Goal: Task Accomplishment & Management: Manage account settings

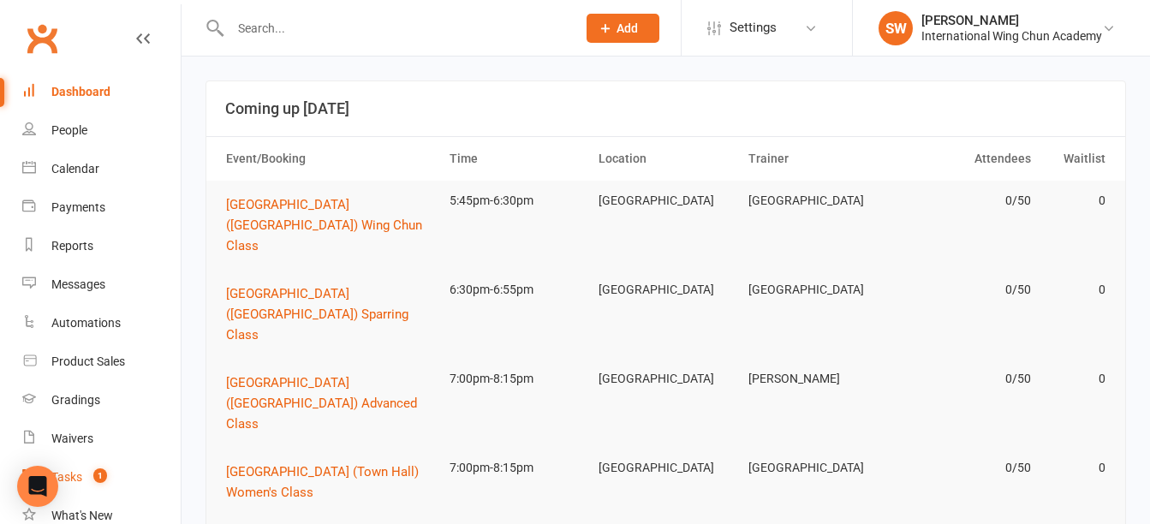
click at [81, 480] on div "Tasks" at bounding box center [66, 477] width 31 height 14
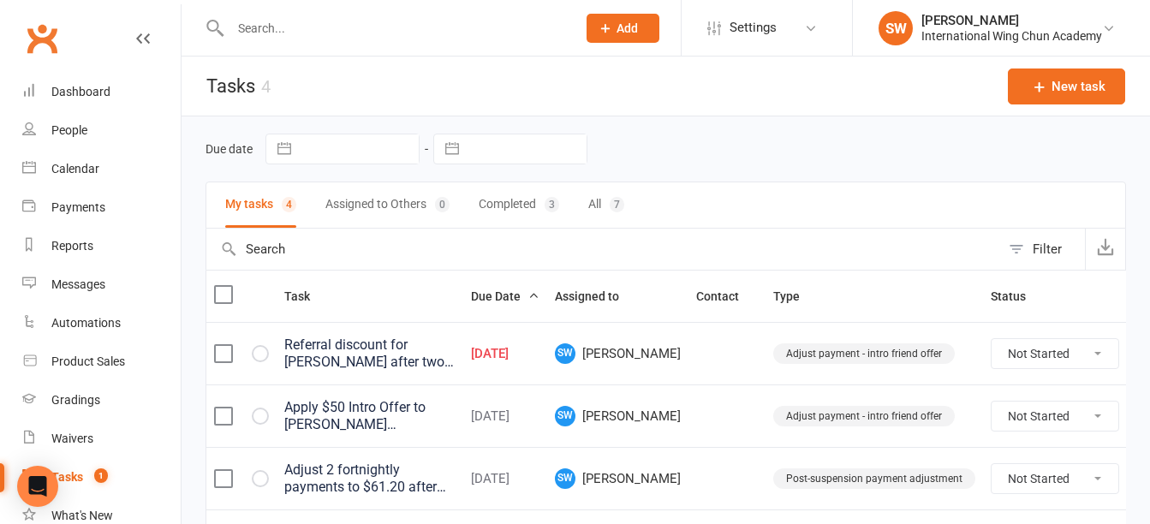
click at [396, 367] on div "Referral discount for [PERSON_NAME] after two successful fortnightly payment fo…" at bounding box center [369, 354] width 171 height 34
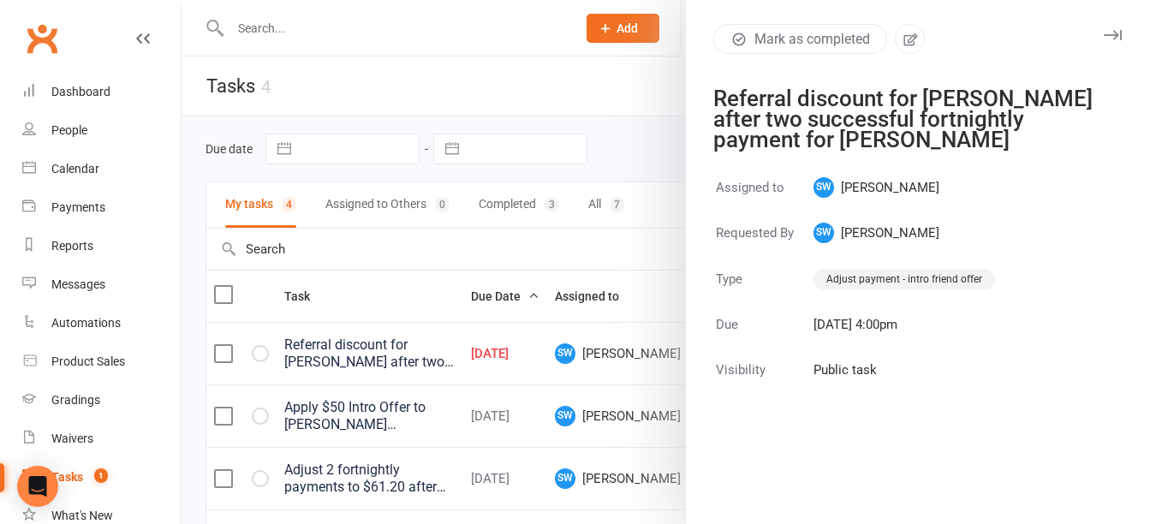
click at [391, 33] on div at bounding box center [666, 262] width 969 height 524
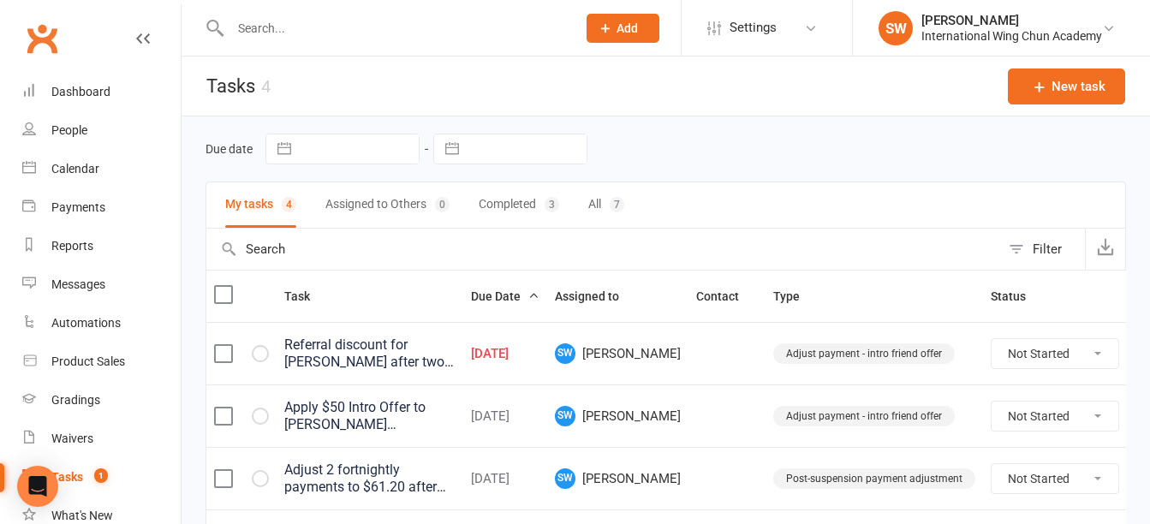
click at [373, 28] on input "text" at bounding box center [394, 28] width 339 height 24
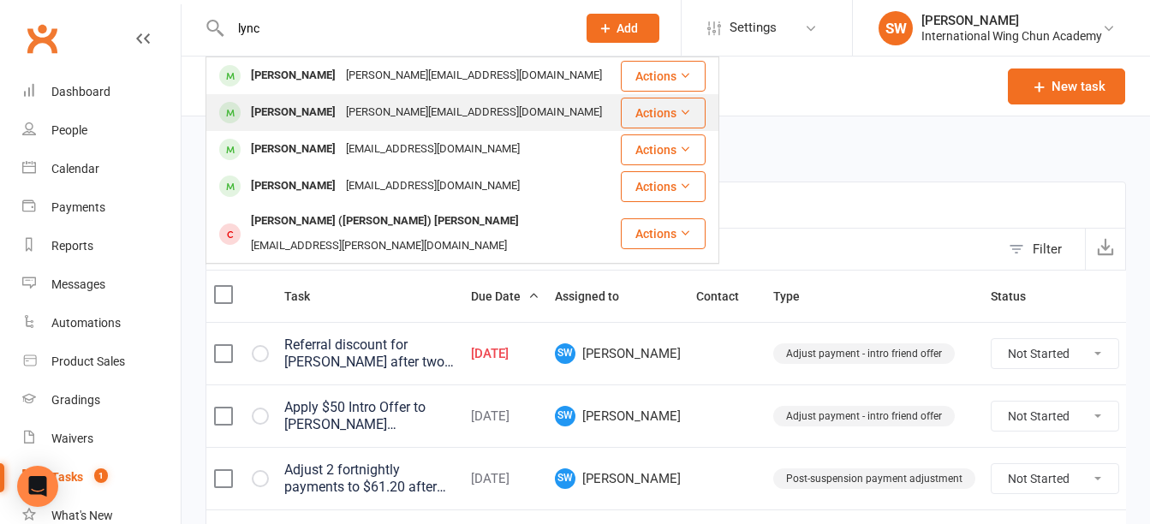
type input "lync"
click at [345, 96] on div "[PERSON_NAME] [PERSON_NAME][EMAIL_ADDRESS][DOMAIN_NAME]" at bounding box center [413, 112] width 412 height 35
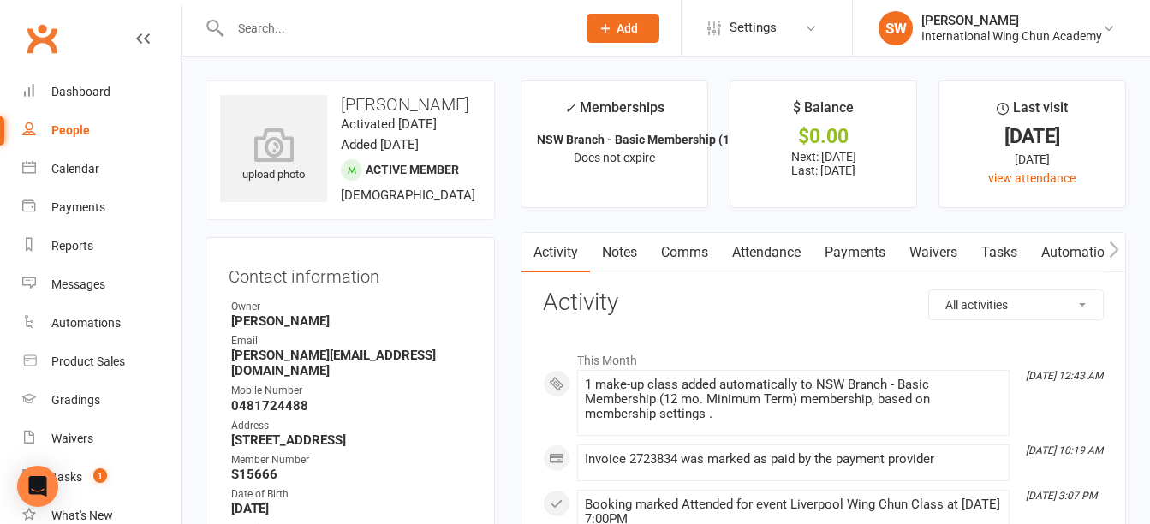
click at [617, 248] on link "Notes" at bounding box center [619, 252] width 59 height 39
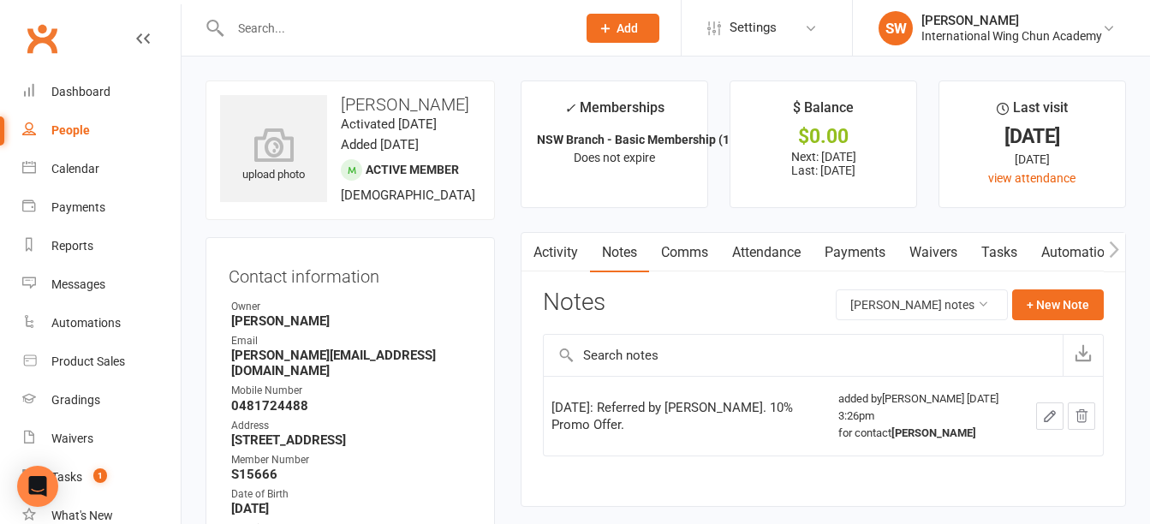
click at [872, 258] on link "Payments" at bounding box center [855, 252] width 85 height 39
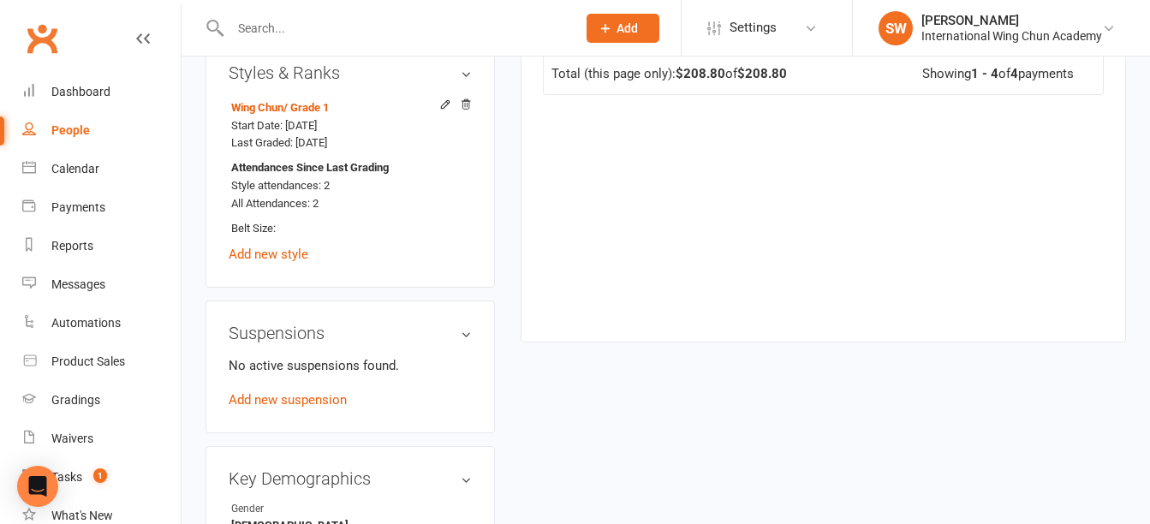
scroll to position [1199, 0]
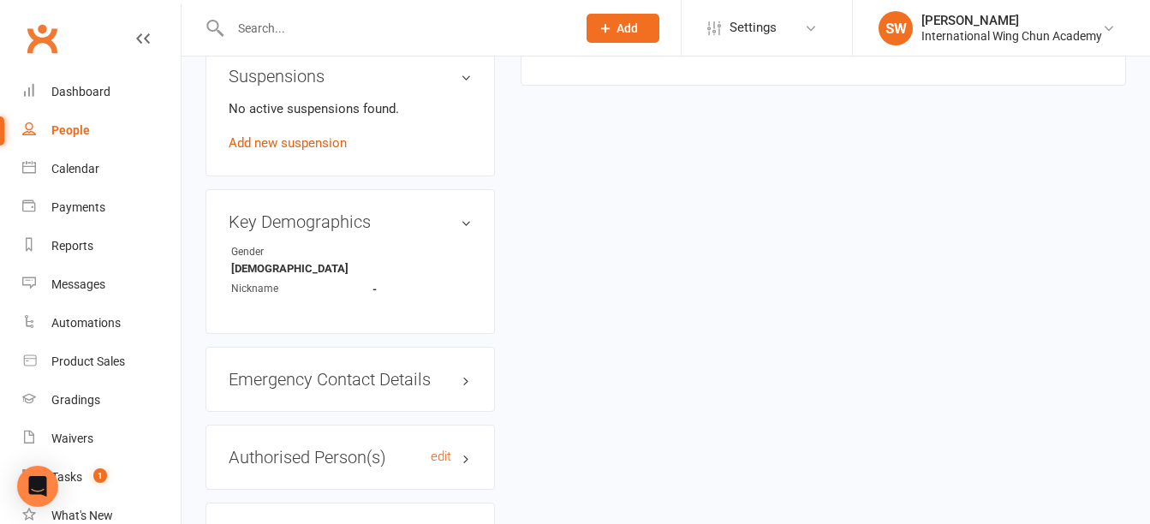
click at [311, 465] on h3 "Authorised Person(s) edit" at bounding box center [350, 457] width 243 height 19
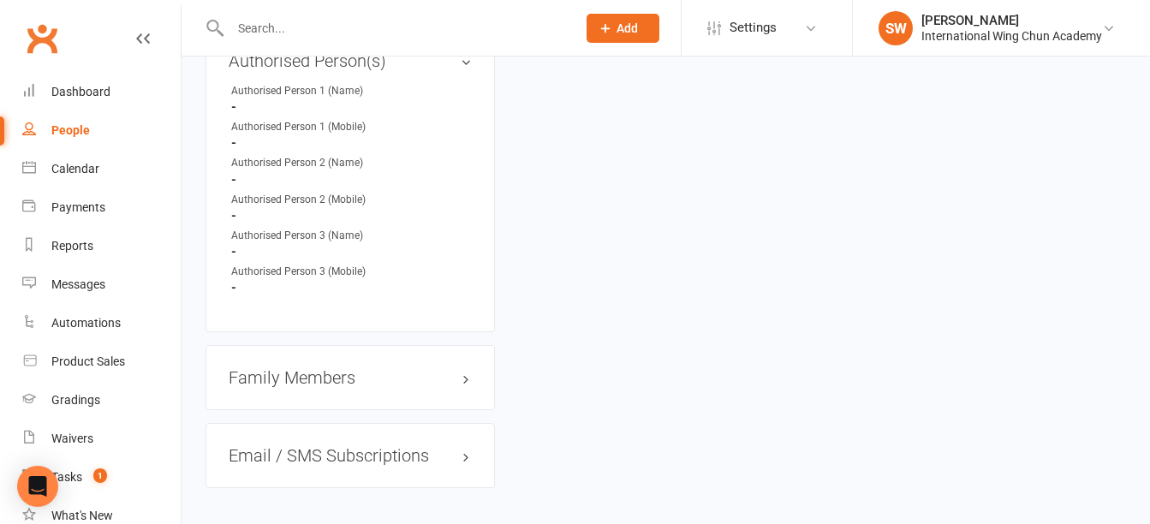
scroll to position [1690, 0]
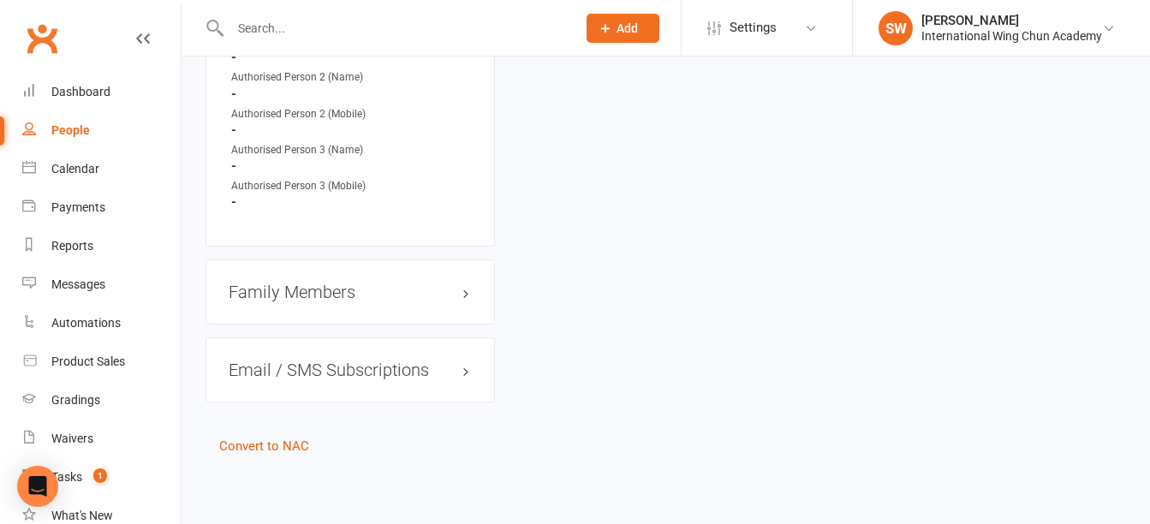
click at [290, 296] on h3 "Family Members" at bounding box center [350, 292] width 243 height 19
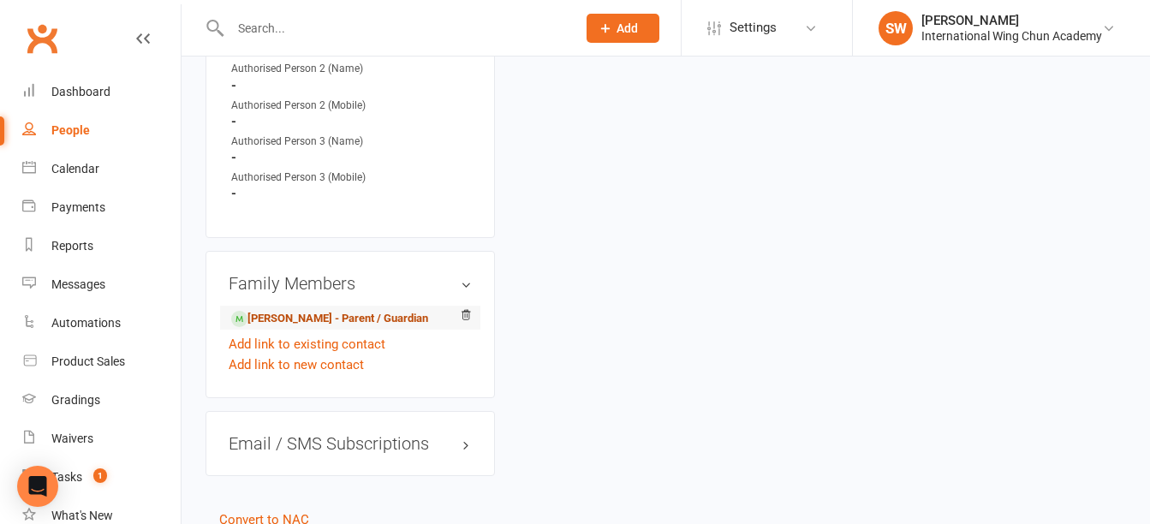
click at [297, 325] on link "[PERSON_NAME] - Parent / Guardian" at bounding box center [329, 319] width 197 height 18
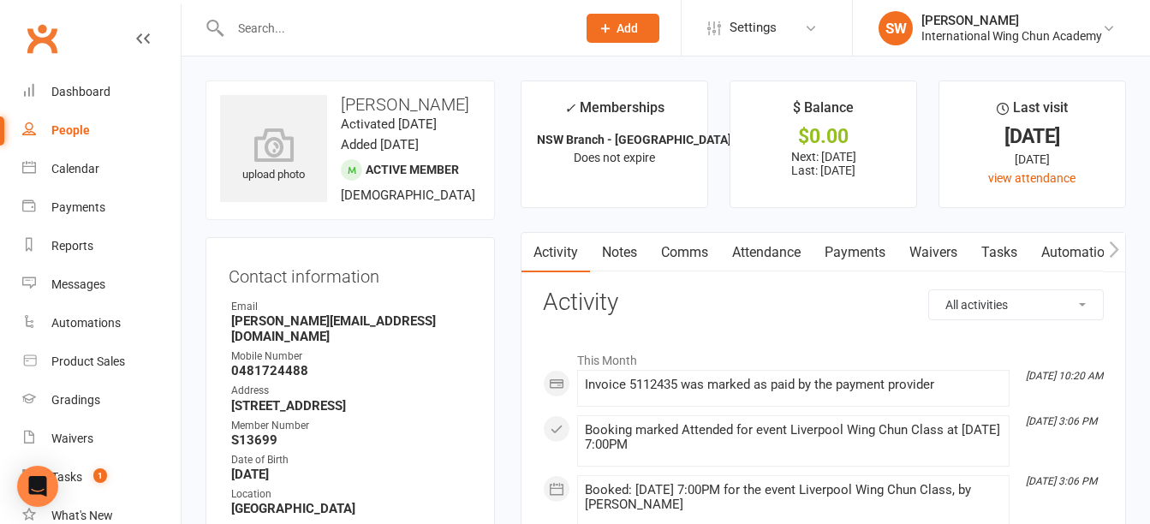
click at [889, 255] on link "Payments" at bounding box center [855, 252] width 85 height 39
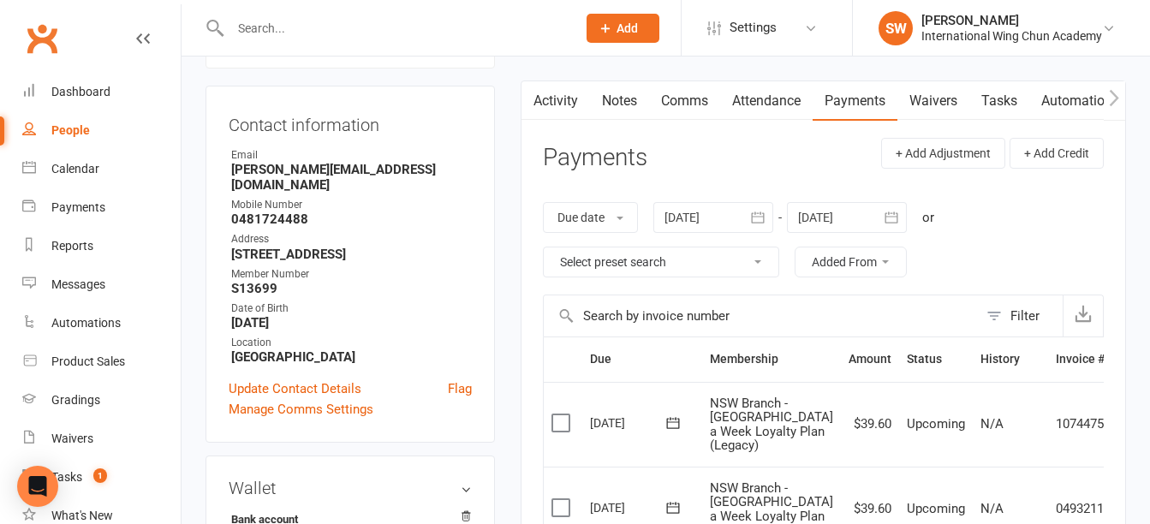
scroll to position [86, 0]
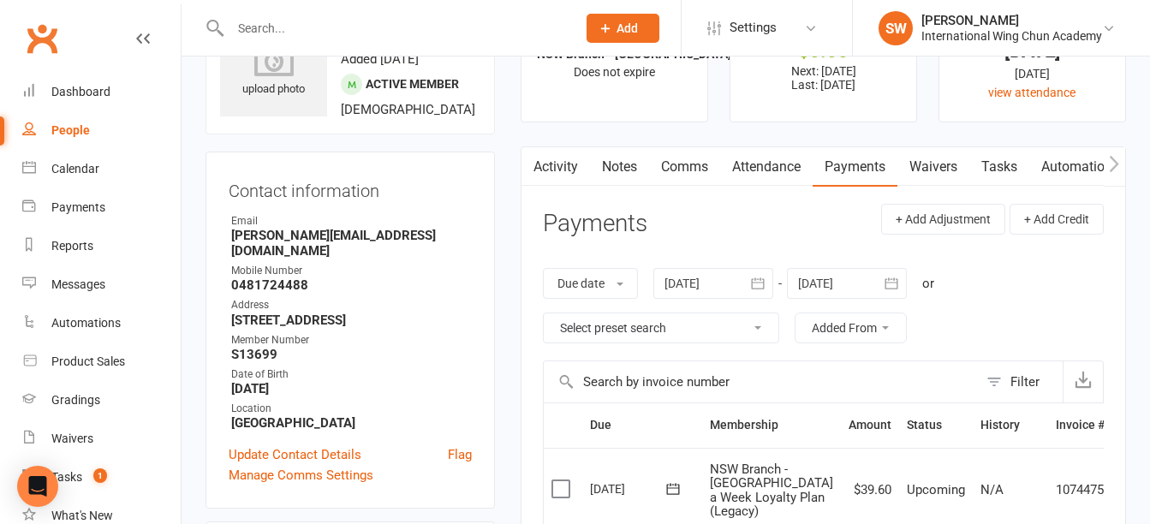
click at [1118, 159] on icon "button" at bounding box center [1114, 164] width 10 height 18
click at [1117, 161] on icon "button" at bounding box center [1114, 163] width 9 height 16
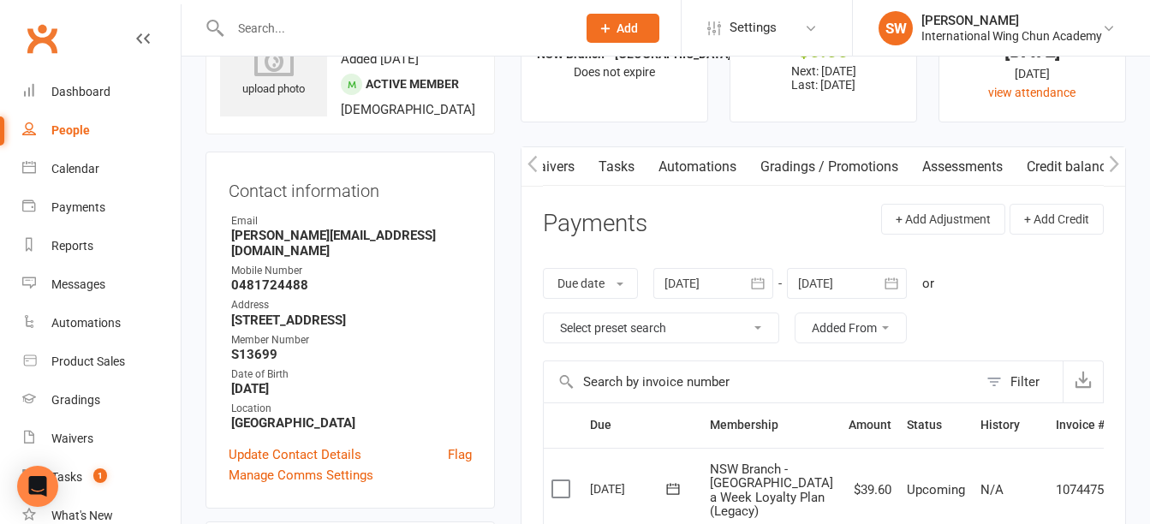
click at [1117, 161] on icon "button" at bounding box center [1114, 163] width 9 height 16
click at [1083, 164] on link "Credit balance" at bounding box center [1070, 166] width 110 height 39
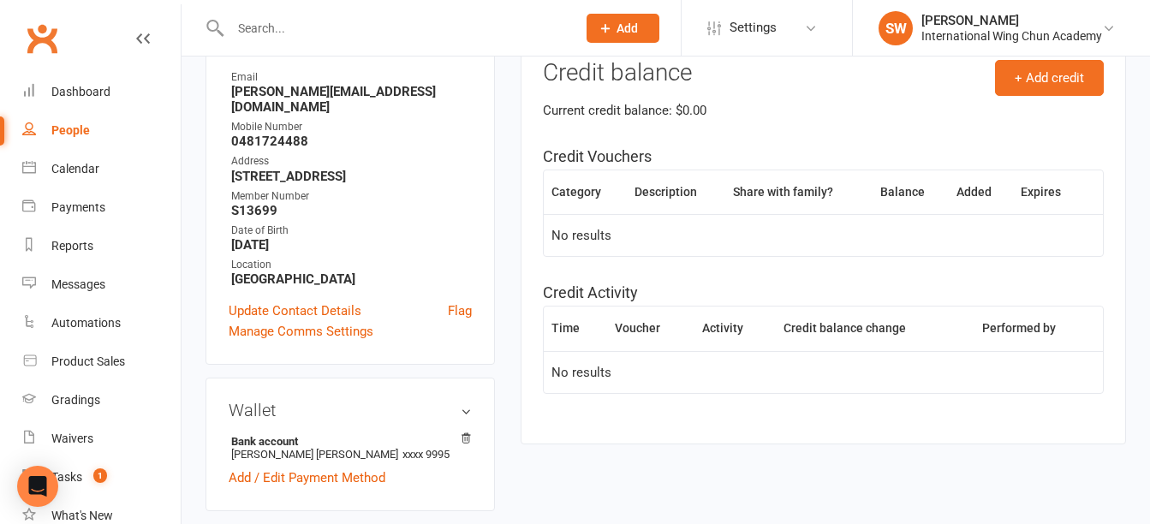
scroll to position [86, 0]
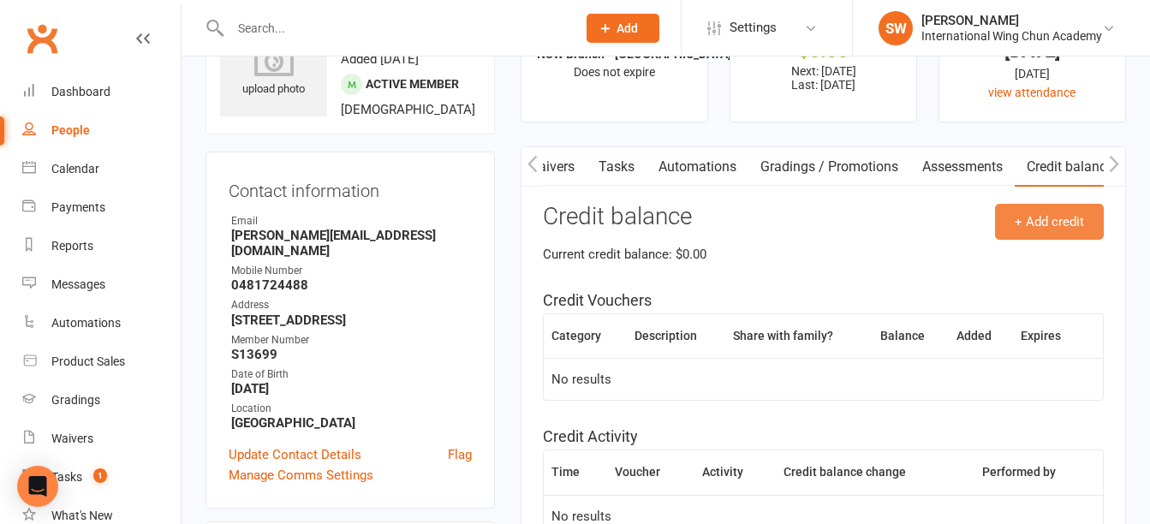
click at [1015, 237] on button "+ Add credit" at bounding box center [1049, 222] width 109 height 36
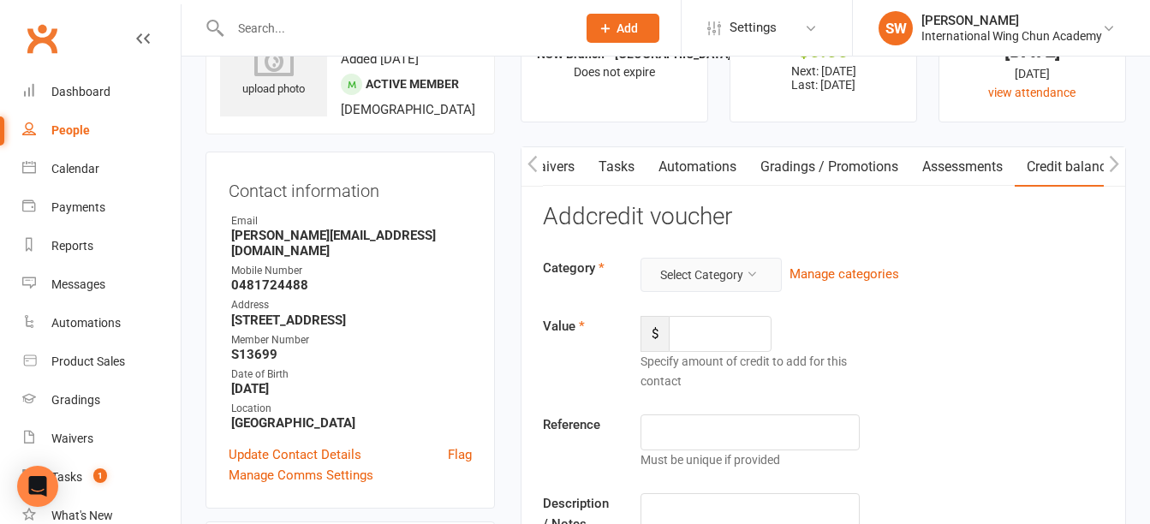
click at [763, 284] on button "Select Category" at bounding box center [711, 275] width 141 height 34
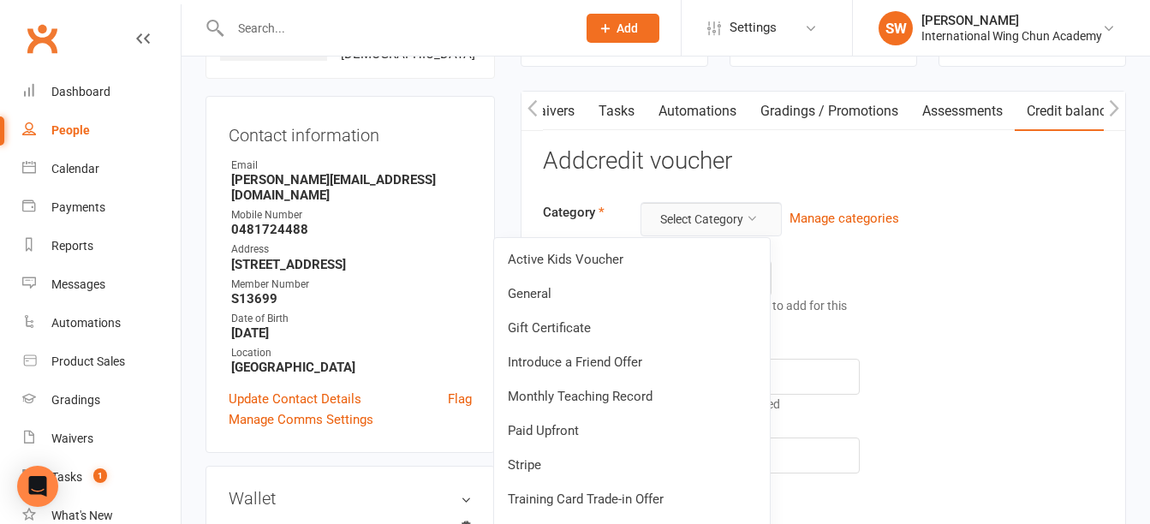
scroll to position [171, 0]
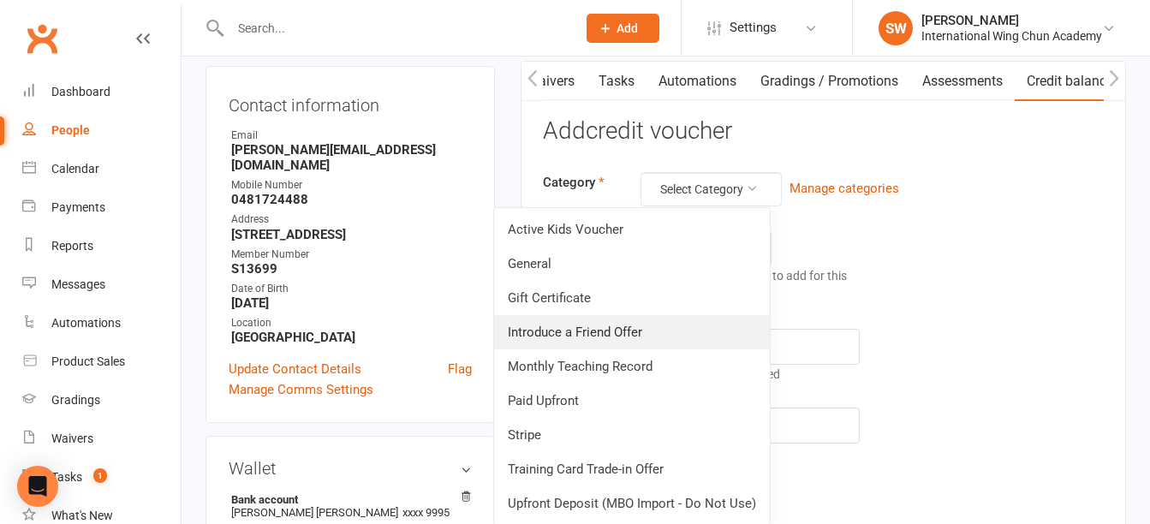
click at [668, 347] on link "Introduce a Friend Offer" at bounding box center [632, 332] width 276 height 34
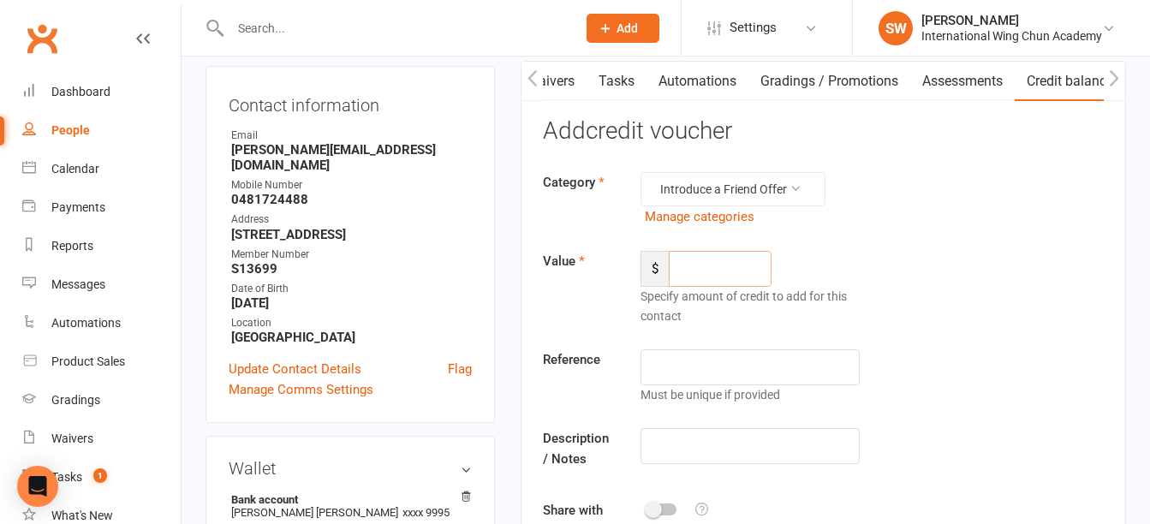
click at [737, 275] on input "number" at bounding box center [720, 269] width 103 height 36
type input "50"
click at [785, 454] on input "text" at bounding box center [750, 446] width 218 height 36
type input "Intro Offer"
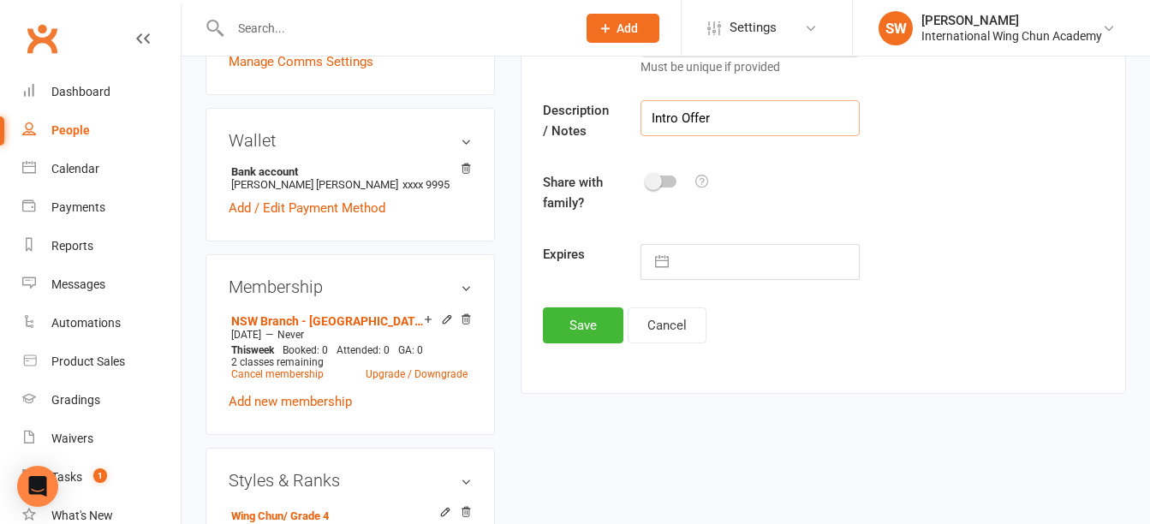
scroll to position [514, 0]
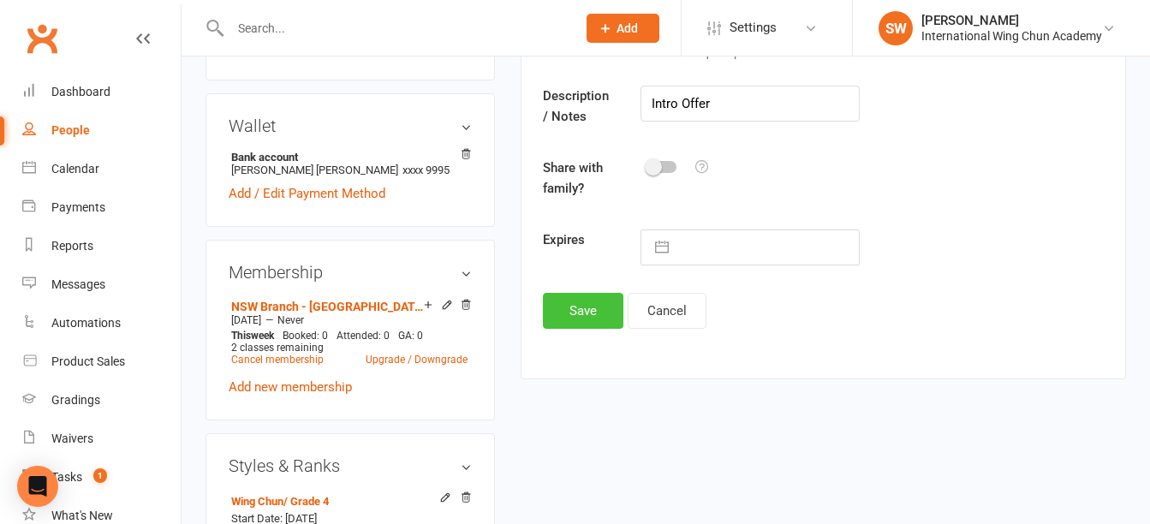
click at [573, 319] on button "Save" at bounding box center [583, 311] width 81 height 36
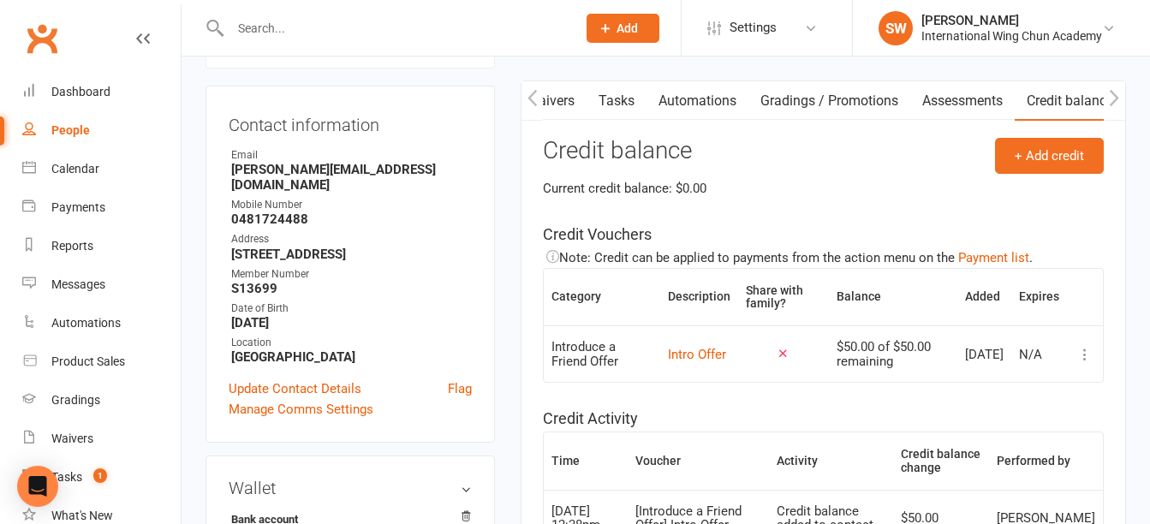
scroll to position [0, 0]
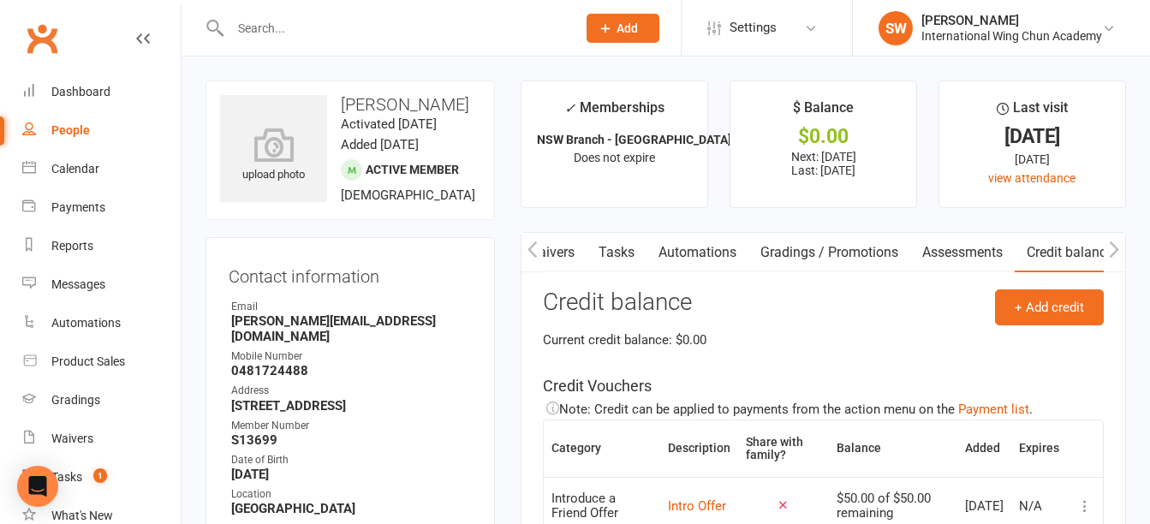
click at [528, 251] on icon "button" at bounding box center [533, 250] width 10 height 18
click at [531, 248] on icon "button" at bounding box center [532, 249] width 9 height 16
click at [529, 257] on icon "button" at bounding box center [533, 250] width 10 height 18
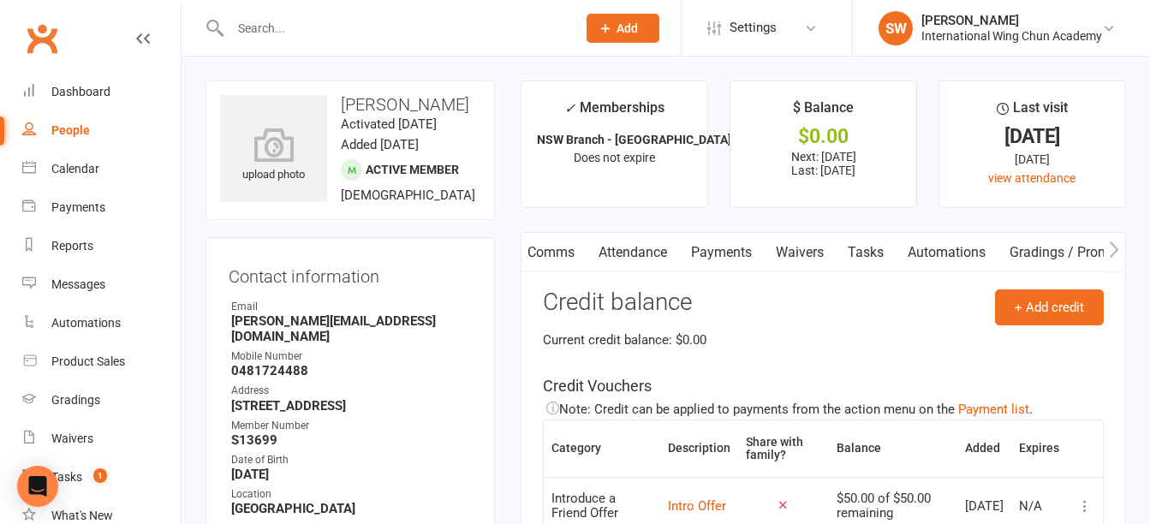
scroll to position [0, 0]
click at [617, 250] on link "Notes" at bounding box center [619, 252] width 59 height 39
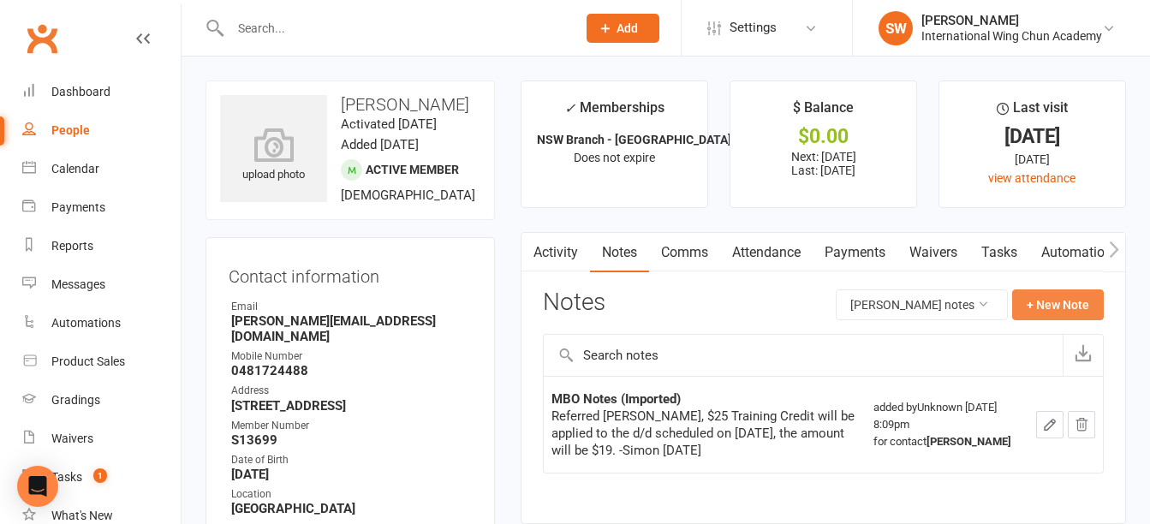
click at [1067, 307] on button "+ New Note" at bounding box center [1058, 304] width 92 height 31
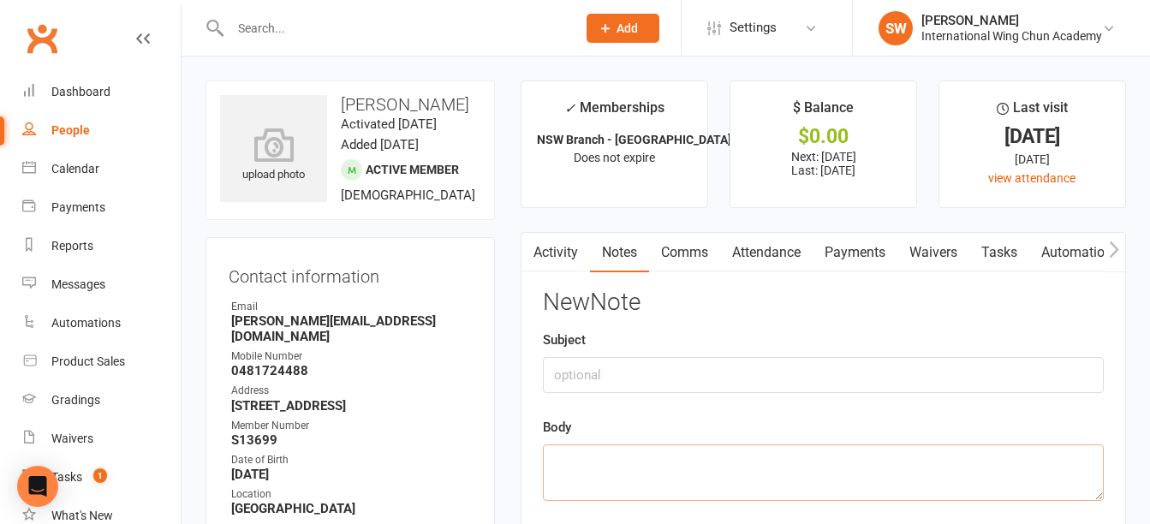
click at [614, 464] on textarea at bounding box center [823, 473] width 561 height 57
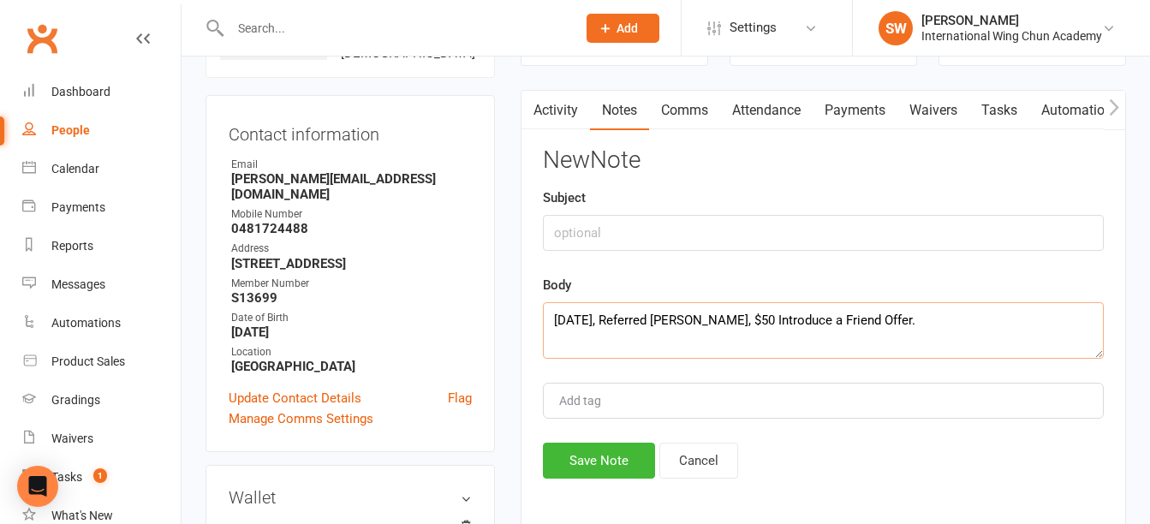
scroll to position [171, 0]
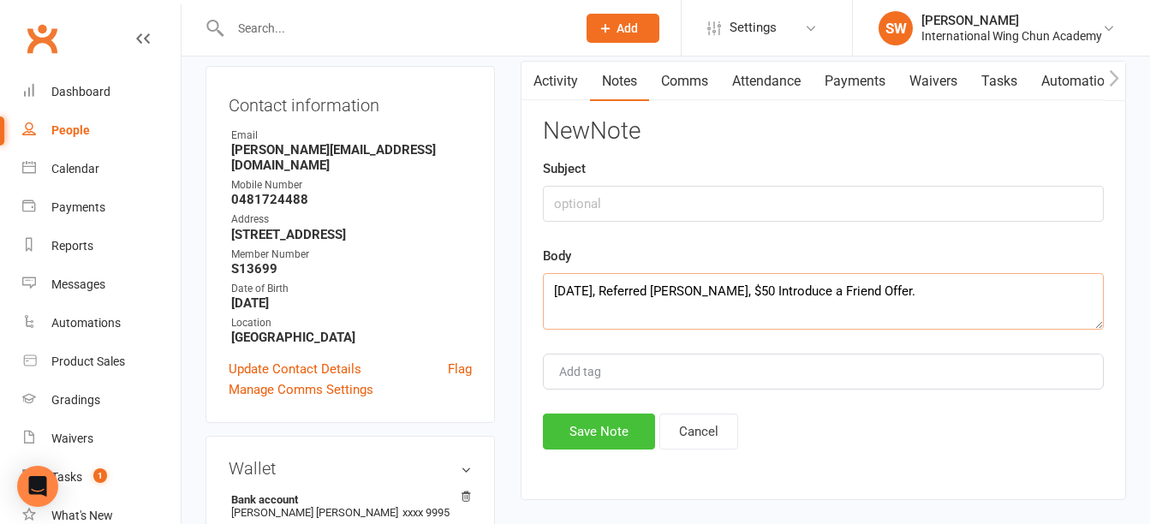
type textarea "[DATE], Referred [PERSON_NAME], $50 Introduce a Friend Offer."
click at [593, 435] on button "Save Note" at bounding box center [599, 432] width 112 height 36
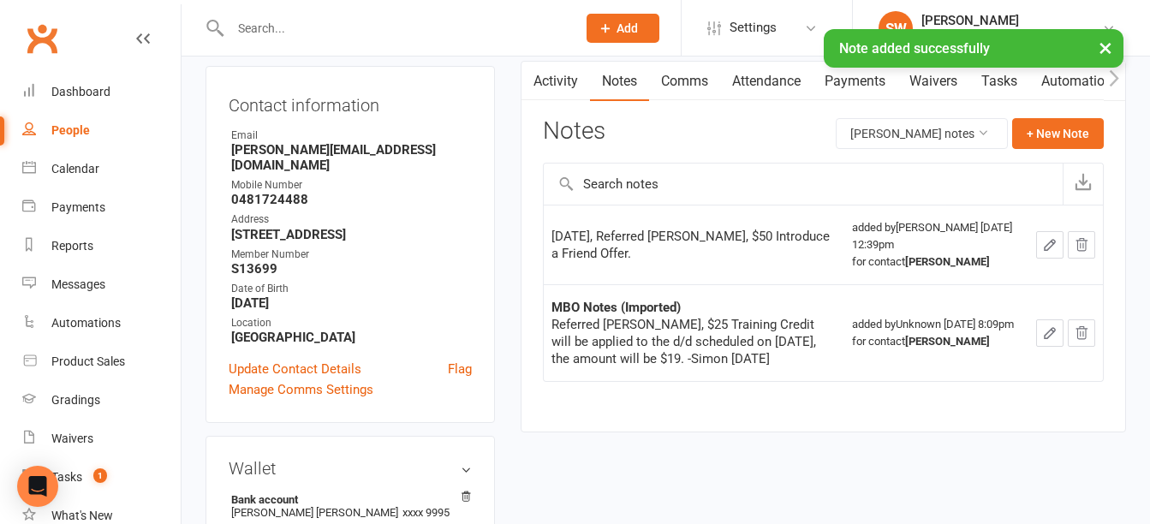
click at [1125, 81] on button "button" at bounding box center [1114, 81] width 21 height 39
click at [629, 84] on link "Payments" at bounding box center [598, 81] width 85 height 39
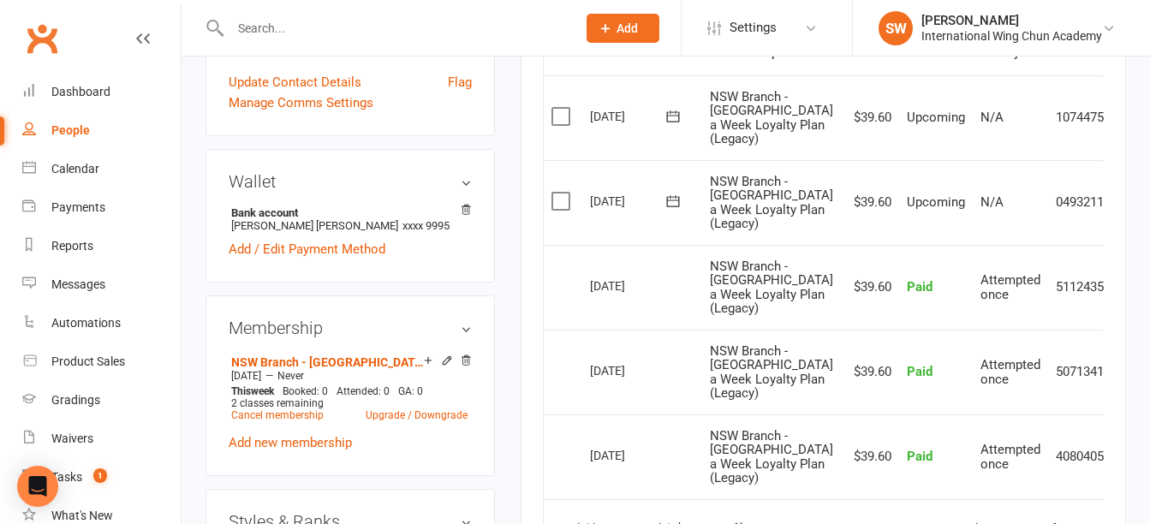
scroll to position [514, 0]
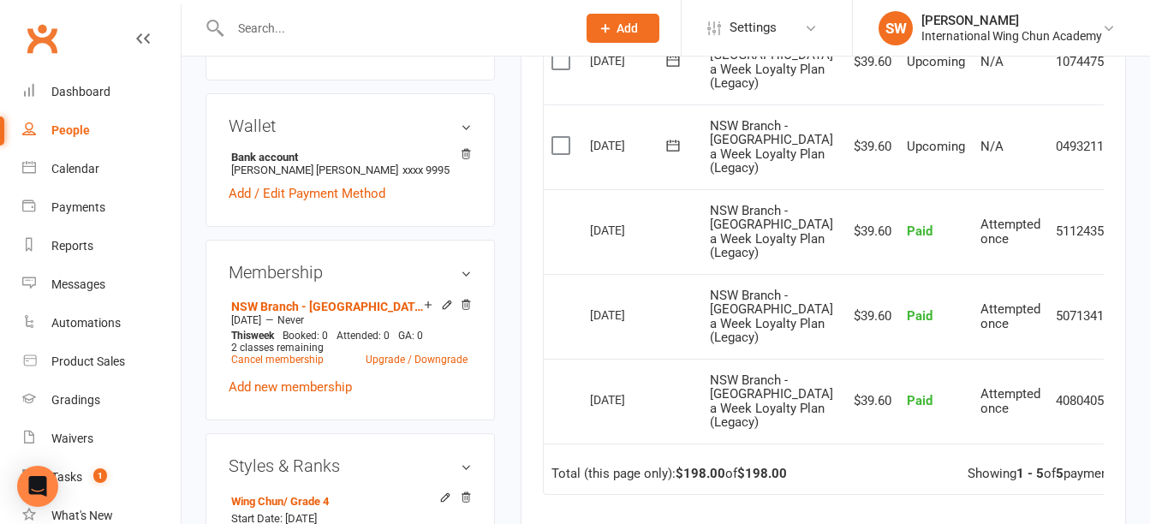
click at [1122, 156] on icon at bounding box center [1130, 147] width 17 height 17
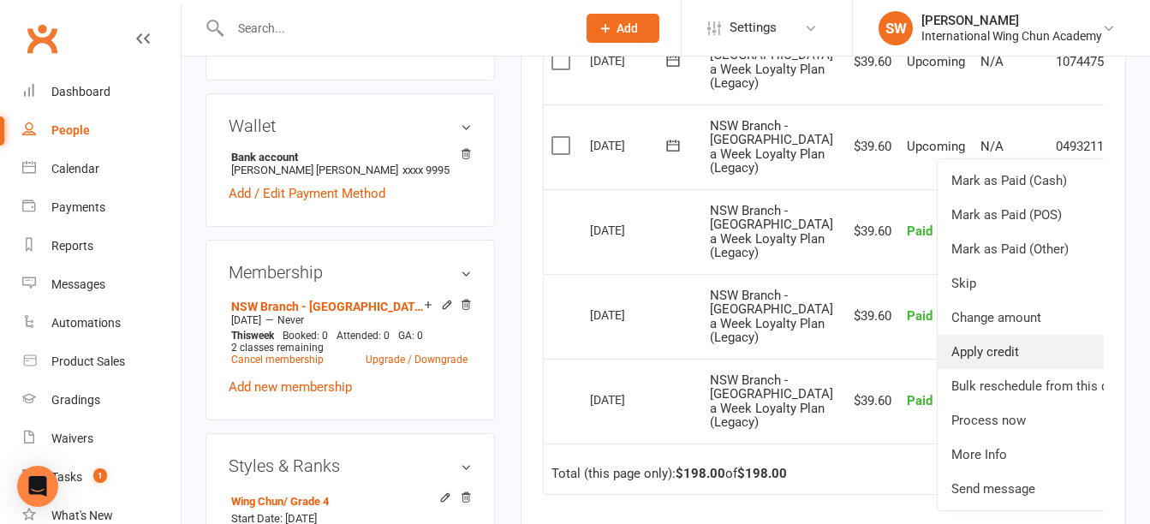
click at [1019, 369] on link "Apply credit" at bounding box center [1039, 352] width 202 height 34
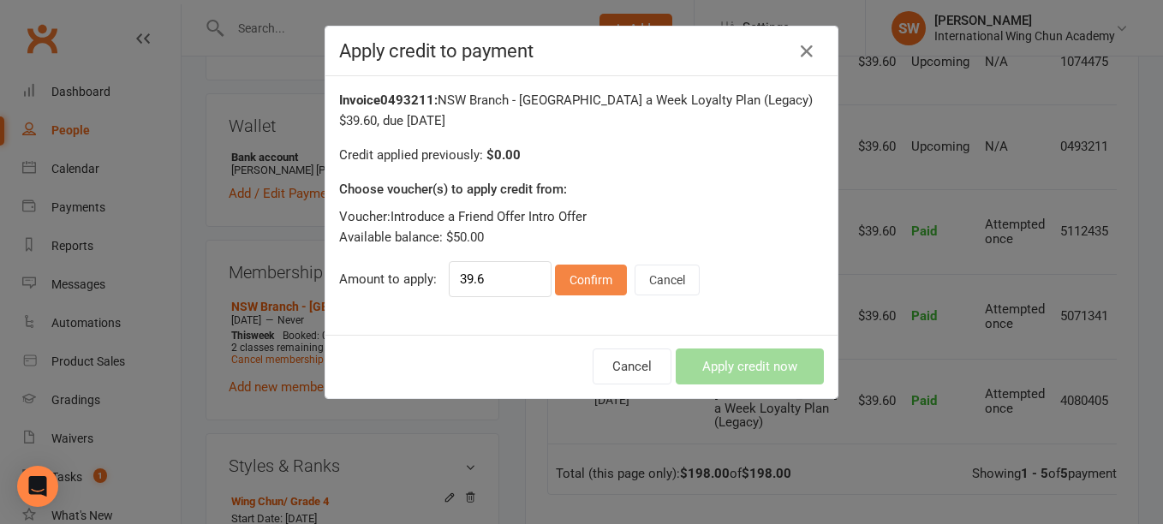
click at [597, 279] on button "Confirm" at bounding box center [591, 280] width 72 height 31
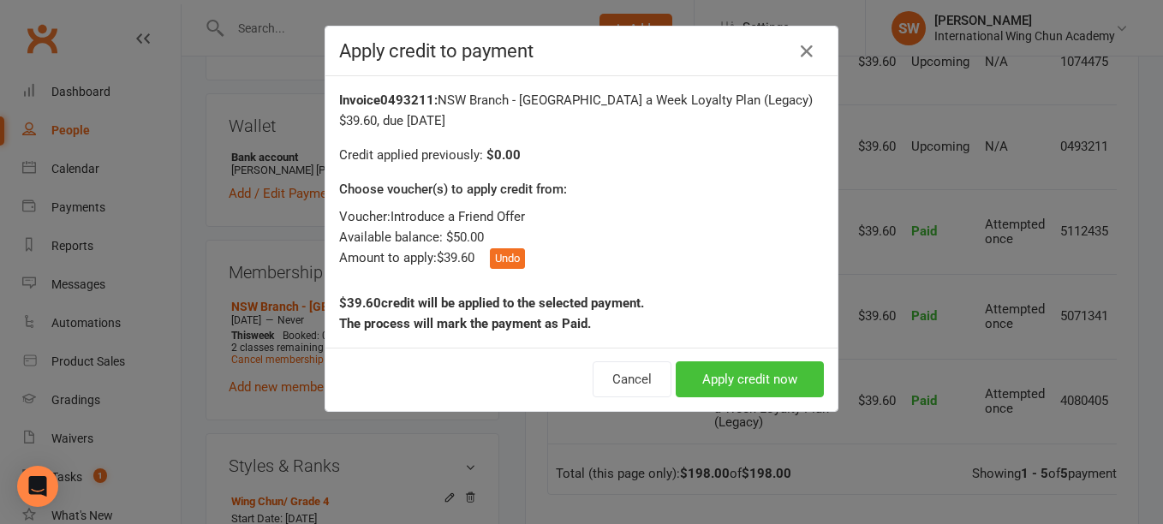
click at [748, 379] on button "Apply credit now" at bounding box center [750, 379] width 148 height 36
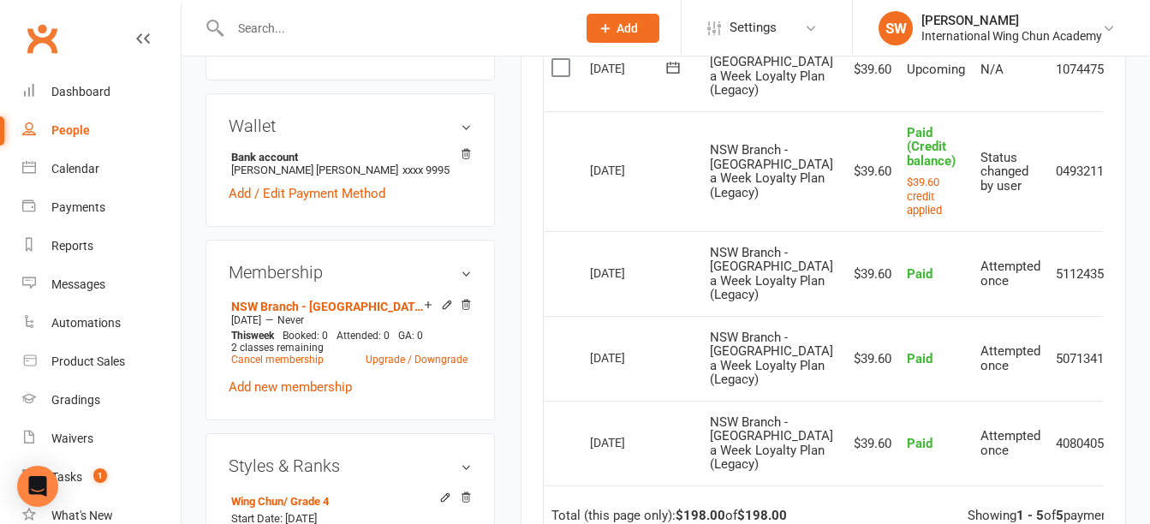
scroll to position [343, 0]
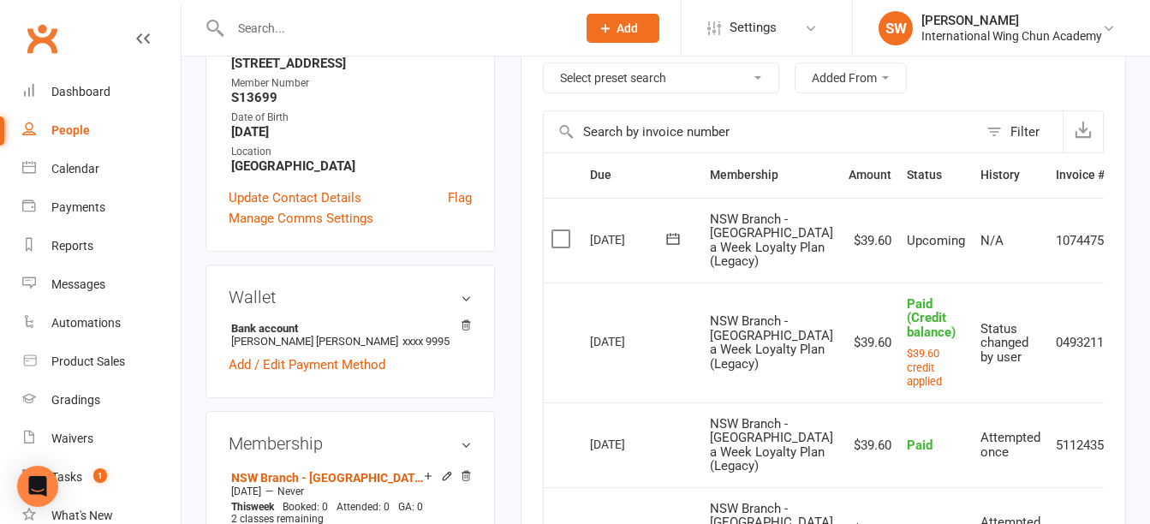
click at [1122, 249] on icon at bounding box center [1130, 240] width 17 height 17
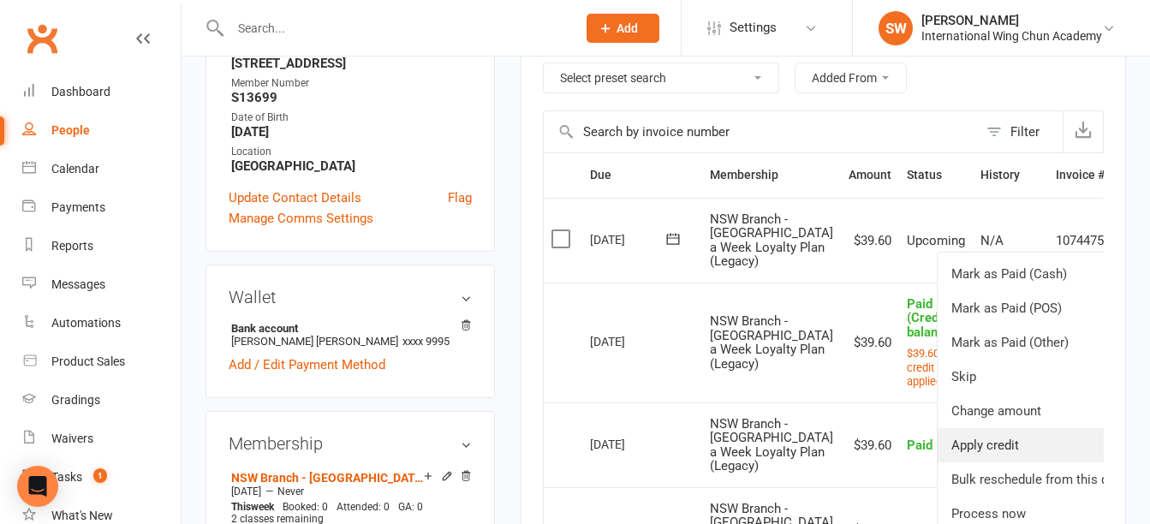
click at [1008, 460] on link "Apply credit" at bounding box center [1039, 445] width 202 height 34
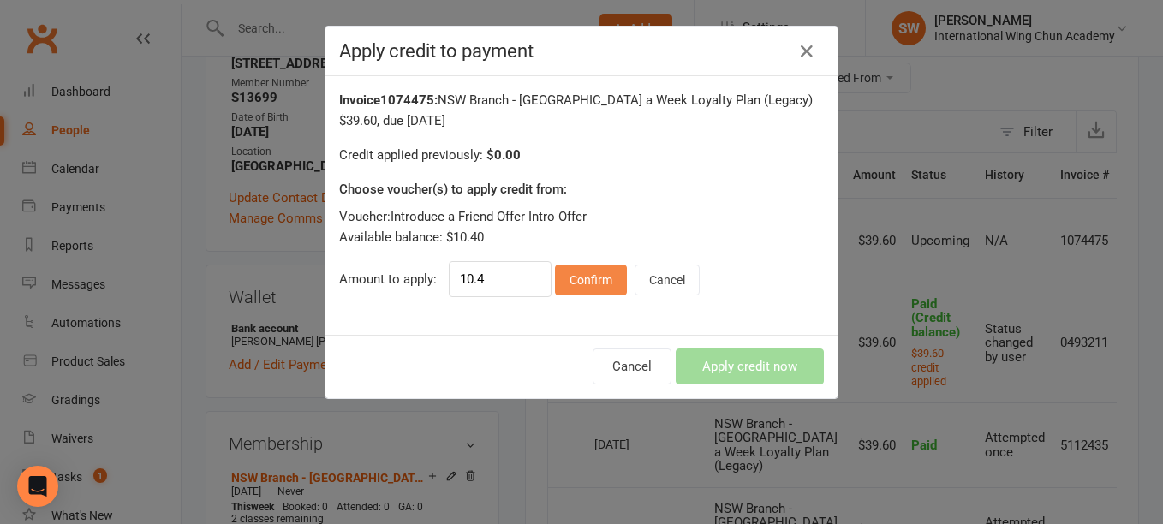
click at [586, 284] on button "Confirm" at bounding box center [591, 280] width 72 height 31
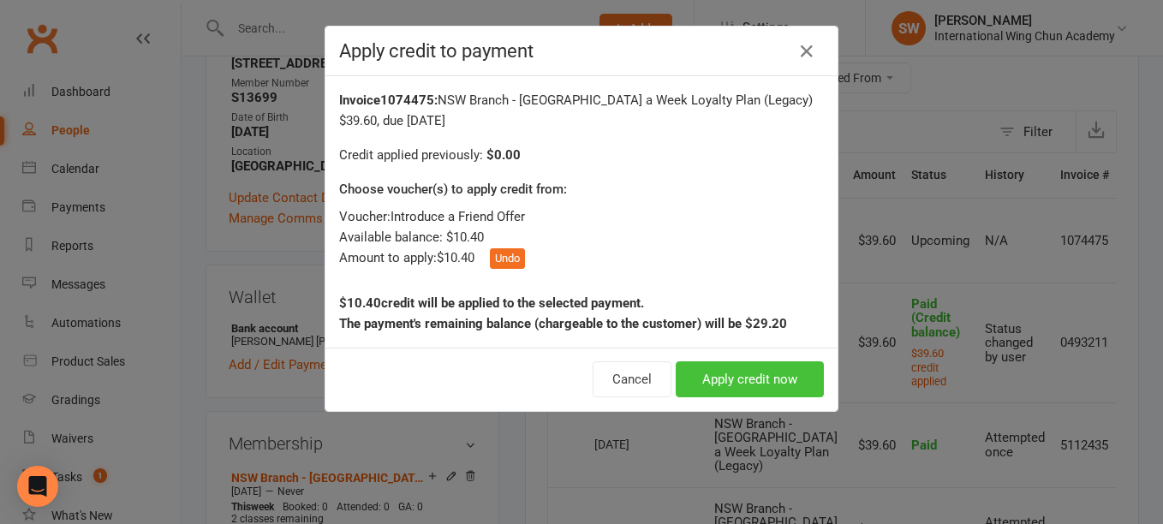
click at [785, 377] on button "Apply credit now" at bounding box center [750, 379] width 148 height 36
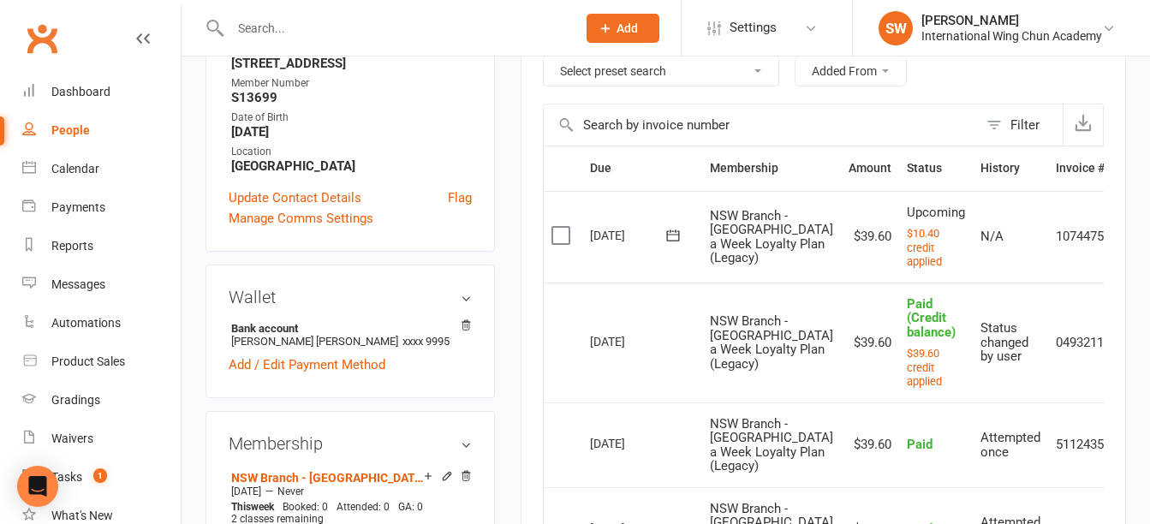
scroll to position [86, 0]
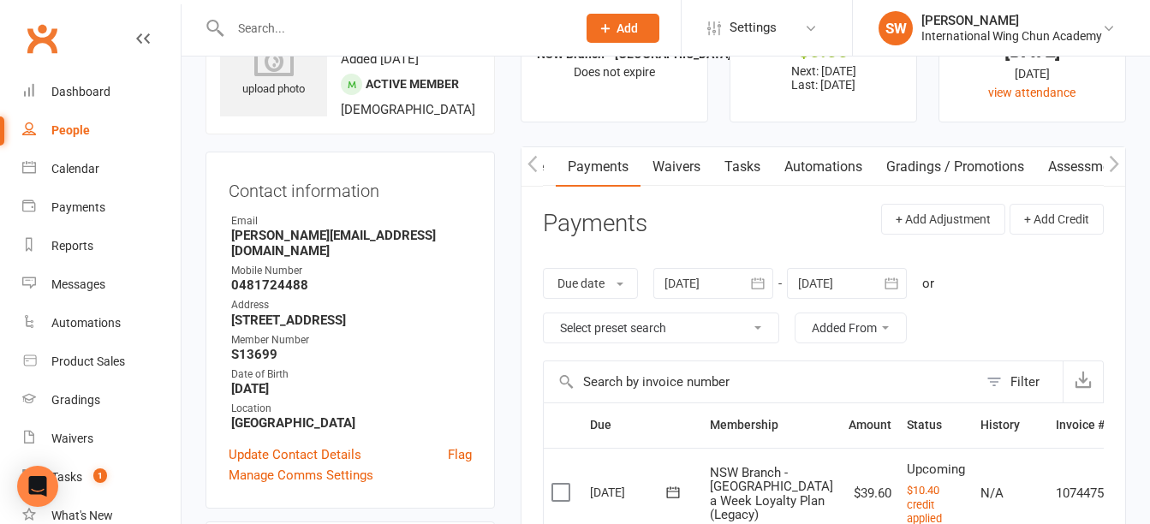
click at [279, 238] on strong "[PERSON_NAME][EMAIL_ADDRESS][DOMAIN_NAME]" at bounding box center [351, 243] width 241 height 31
copy render-form-field "[PERSON_NAME][EMAIL_ADDRESS][DOMAIN_NAME]"
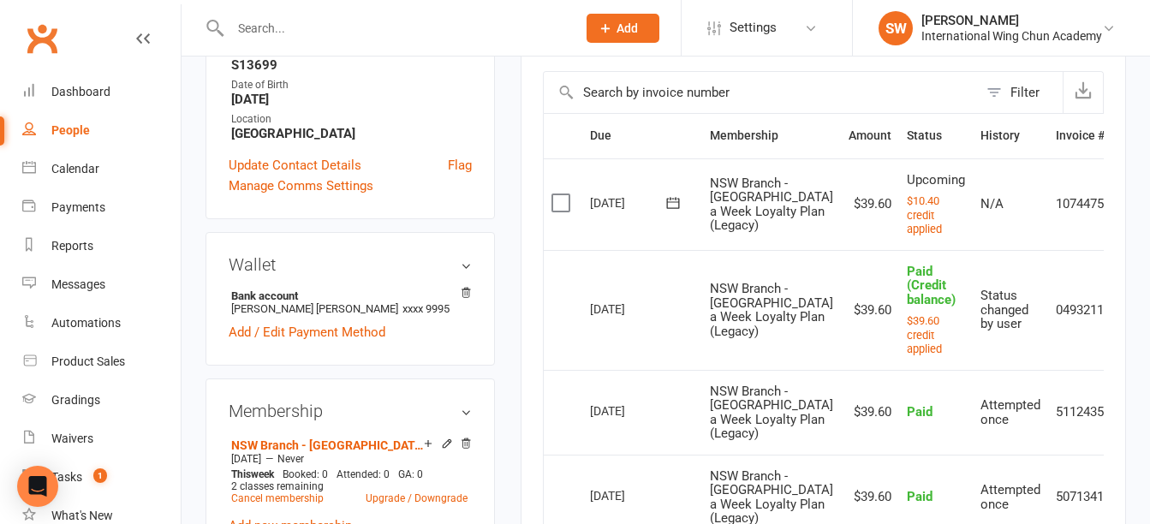
scroll to position [428, 0]
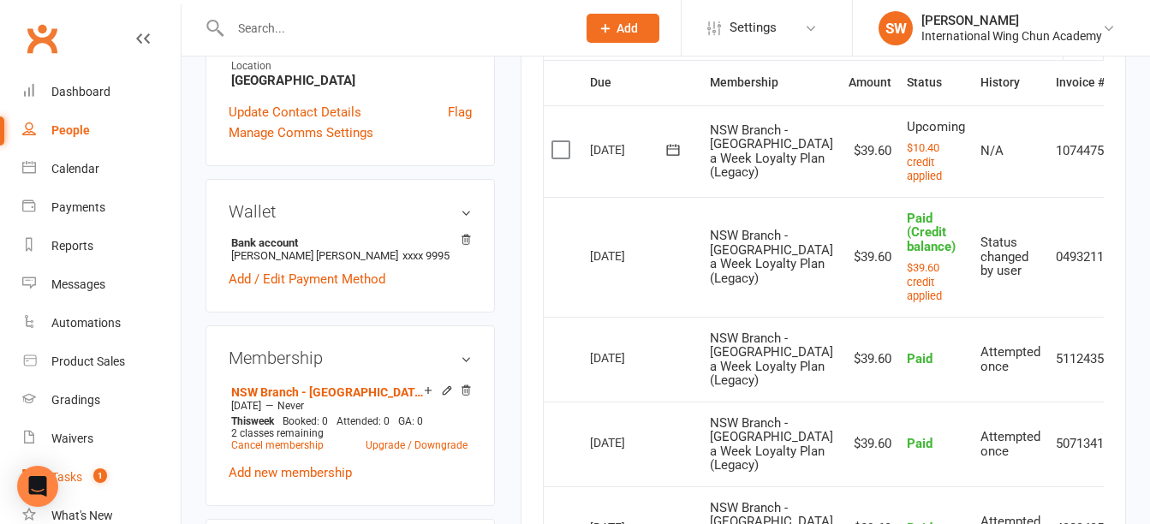
click at [92, 473] on count-badge "1" at bounding box center [96, 477] width 22 height 14
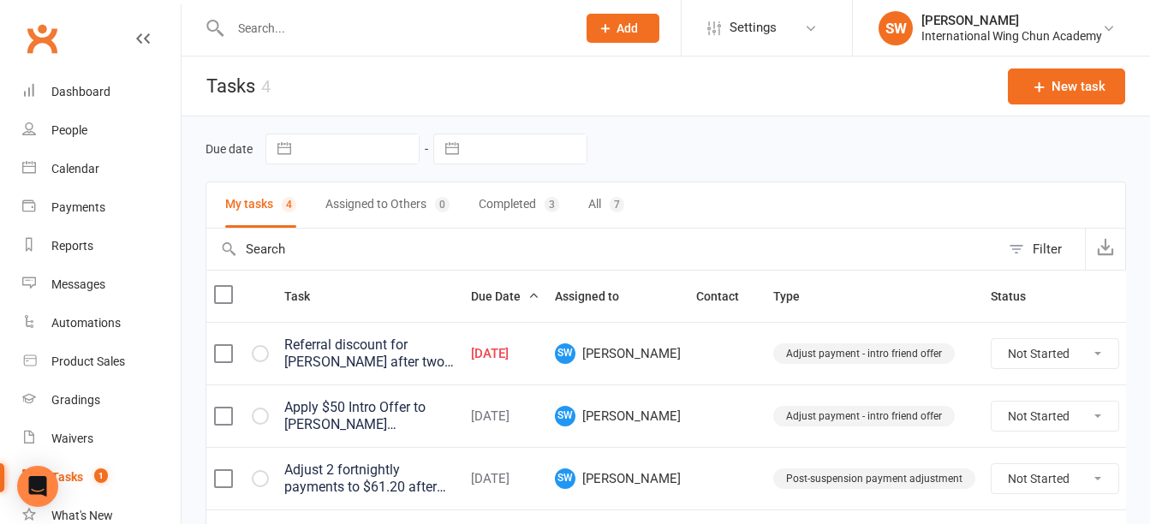
click at [1011, 353] on select "Not Started In Progress Waiting Complete" at bounding box center [1055, 353] width 127 height 29
click at [992, 339] on select "Not Started In Progress Waiting Complete" at bounding box center [1055, 353] width 127 height 29
select select "unstarted"
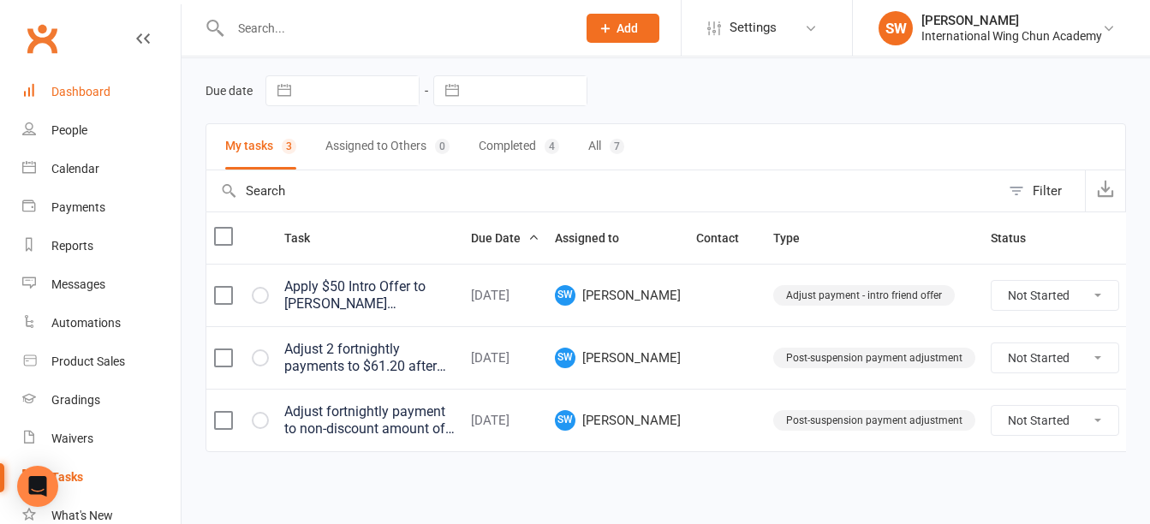
click at [75, 104] on link "Dashboard" at bounding box center [101, 92] width 158 height 39
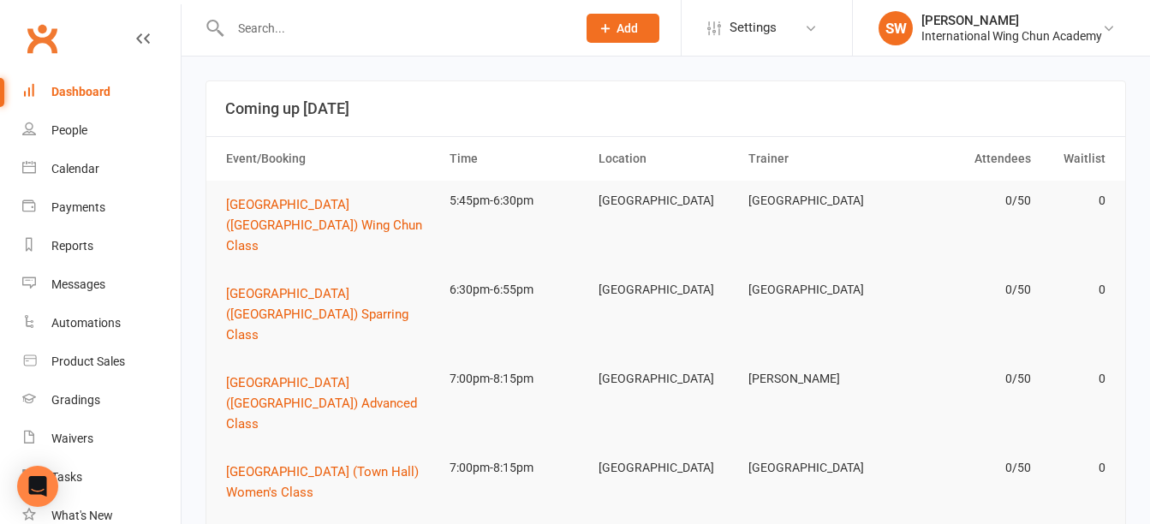
click at [312, 35] on input "text" at bounding box center [394, 28] width 339 height 24
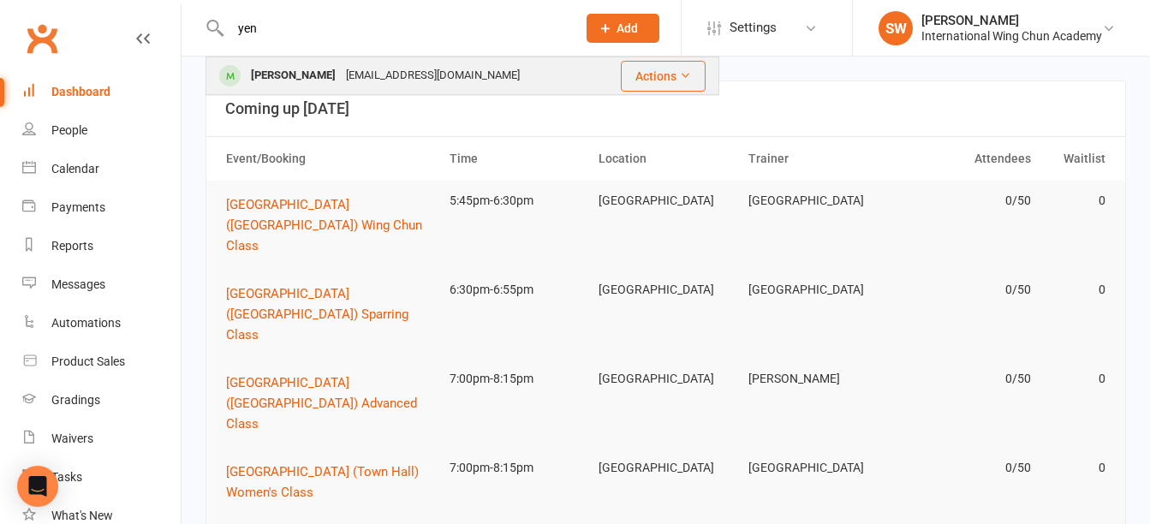
type input "yen"
click at [341, 73] on div "[EMAIL_ADDRESS][DOMAIN_NAME]" at bounding box center [433, 75] width 184 height 25
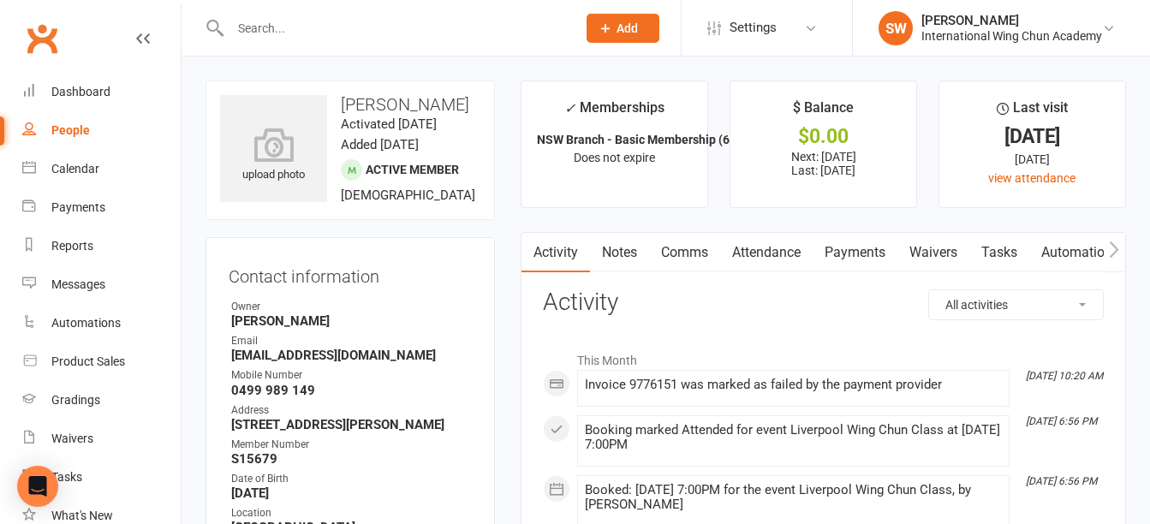
click at [860, 240] on link "Payments" at bounding box center [855, 252] width 85 height 39
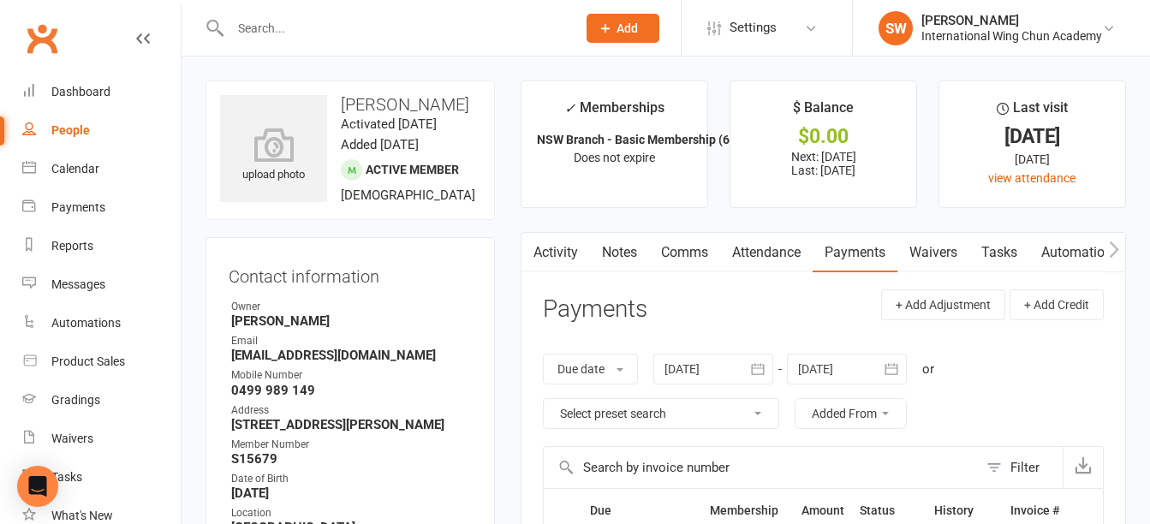
click at [368, 95] on h3 "[PERSON_NAME]" at bounding box center [350, 104] width 260 height 19
drag, startPoint x: 368, startPoint y: 94, endPoint x: 427, endPoint y: 102, distance: 59.6
click at [427, 102] on h3 "[PERSON_NAME]" at bounding box center [350, 104] width 260 height 19
copy h3 "[PERSON_NAME]"
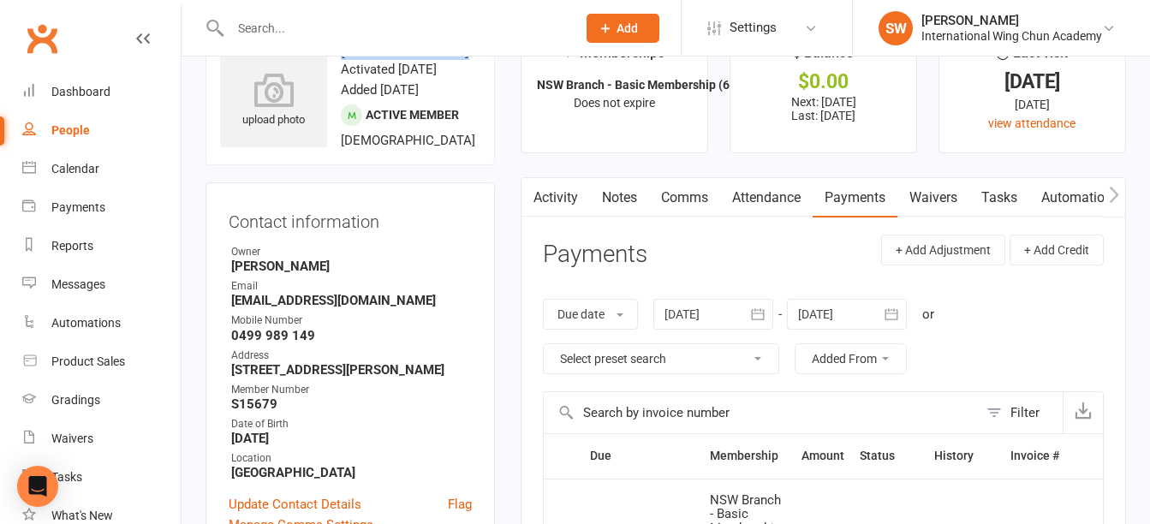
scroll to position [86, 0]
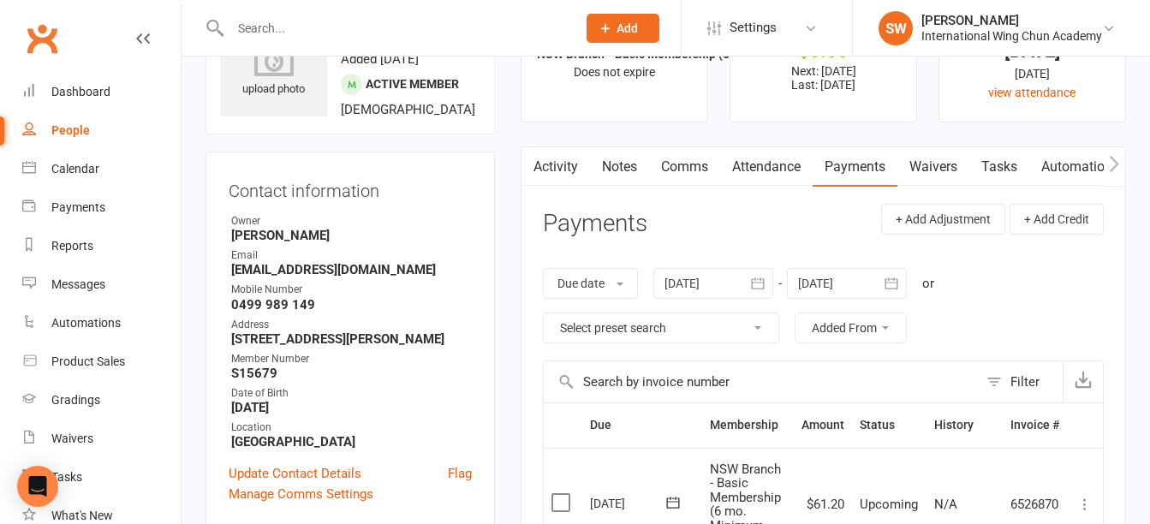
click at [241, 313] on strong "0499 989 149" at bounding box center [351, 304] width 241 height 15
copy render-form-field "0499 989 149"
click at [319, 277] on strong "[EMAIL_ADDRESS][DOMAIN_NAME]" at bounding box center [351, 269] width 241 height 15
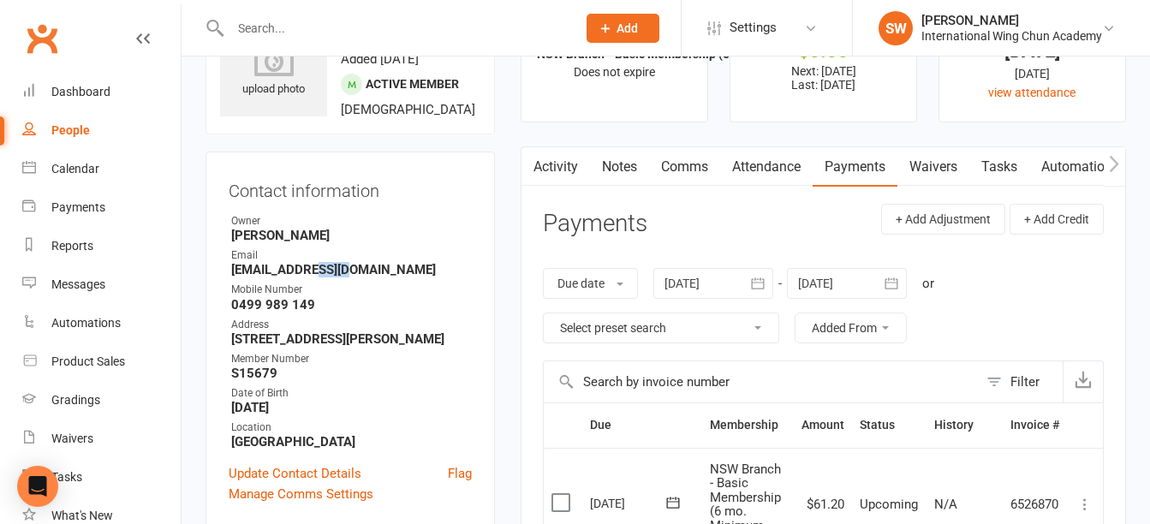
click at [319, 277] on strong "[EMAIL_ADDRESS][DOMAIN_NAME]" at bounding box center [351, 269] width 241 height 15
copy render-form-field "[EMAIL_ADDRESS][DOMAIN_NAME]"
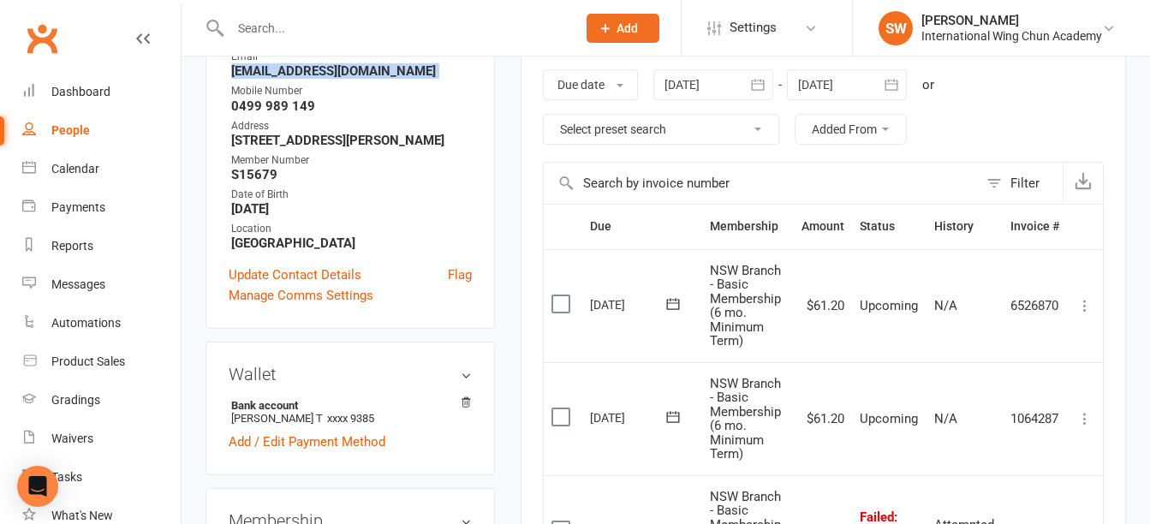
scroll to position [428, 0]
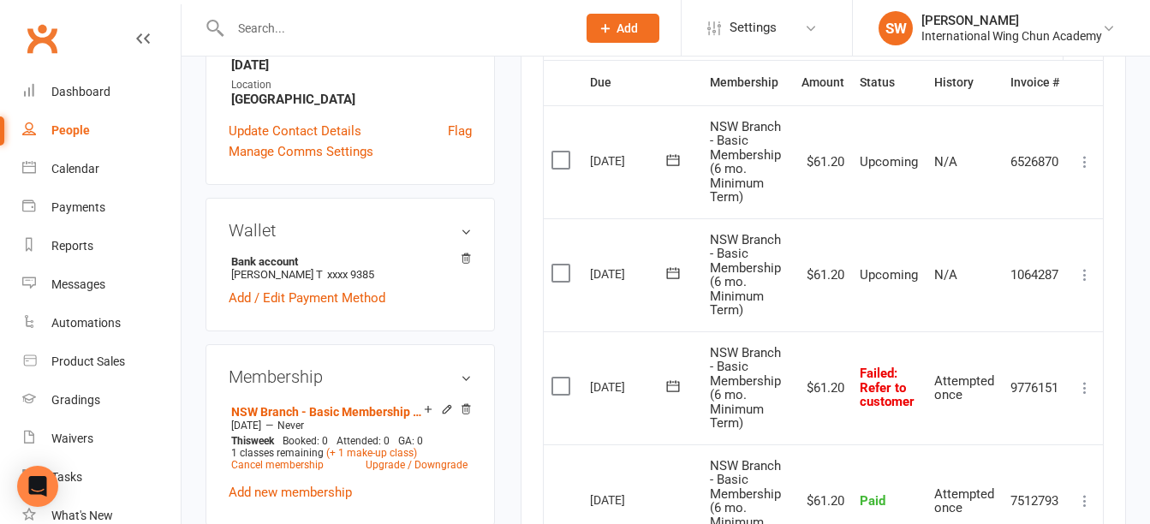
click at [277, 27] on input "text" at bounding box center [394, 28] width 339 height 24
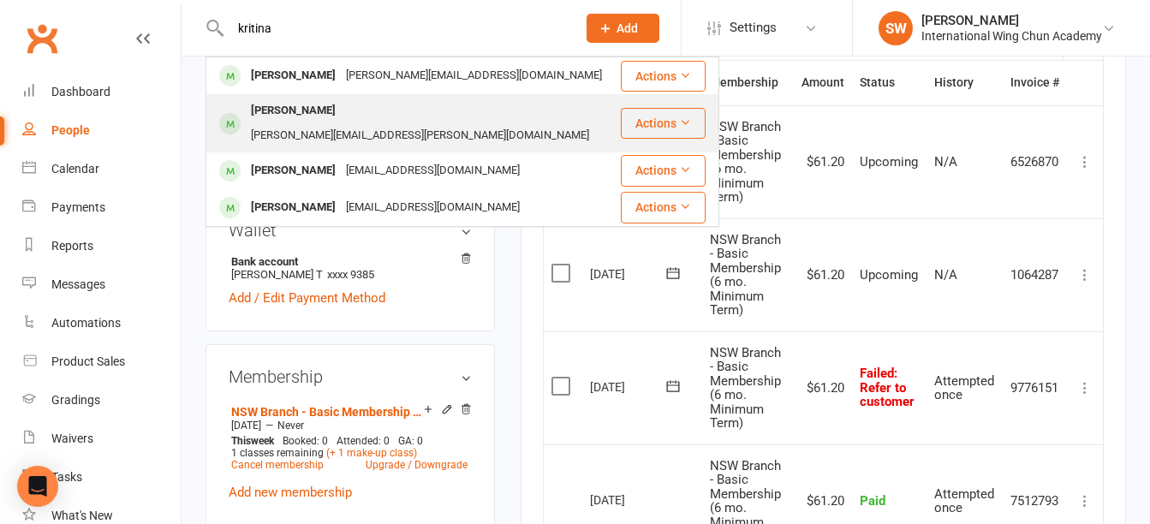
type input "kritina"
click at [296, 116] on div "[PERSON_NAME]" at bounding box center [293, 110] width 95 height 25
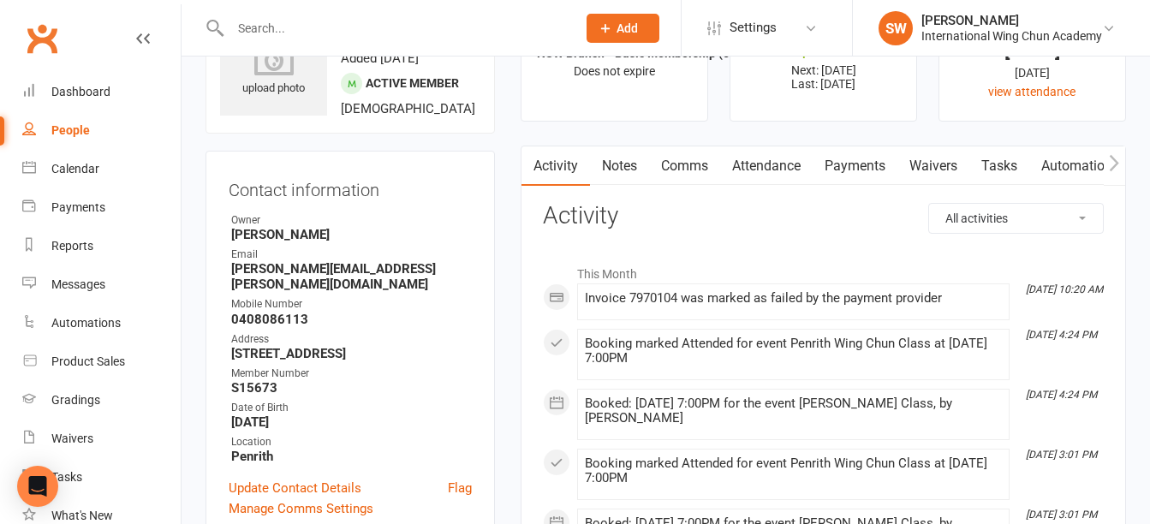
scroll to position [86, 0]
click at [860, 156] on link "Payments" at bounding box center [855, 166] width 85 height 39
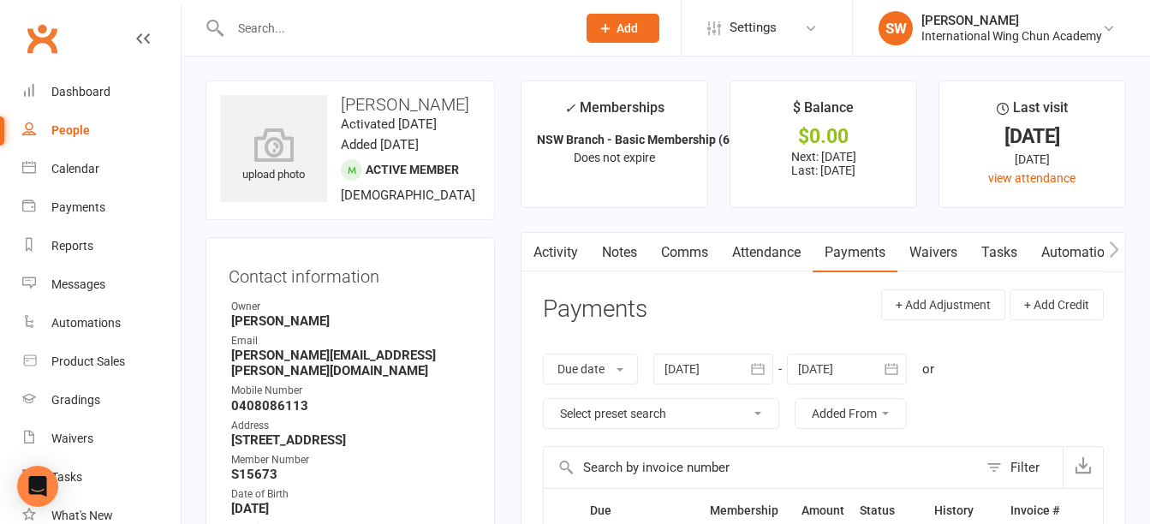
click at [368, 110] on h3 "[PERSON_NAME]" at bounding box center [350, 104] width 260 height 19
drag, startPoint x: 368, startPoint y: 110, endPoint x: 385, endPoint y: 120, distance: 19.2
click at [385, 114] on h3 "[PERSON_NAME]" at bounding box center [350, 104] width 260 height 19
copy h3 "[PERSON_NAME]"
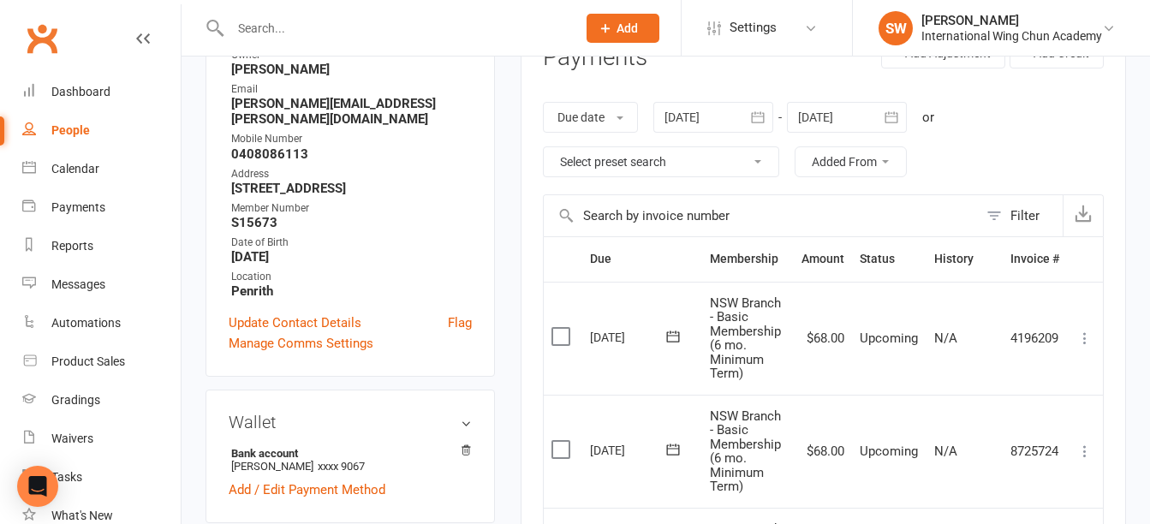
scroll to position [257, 0]
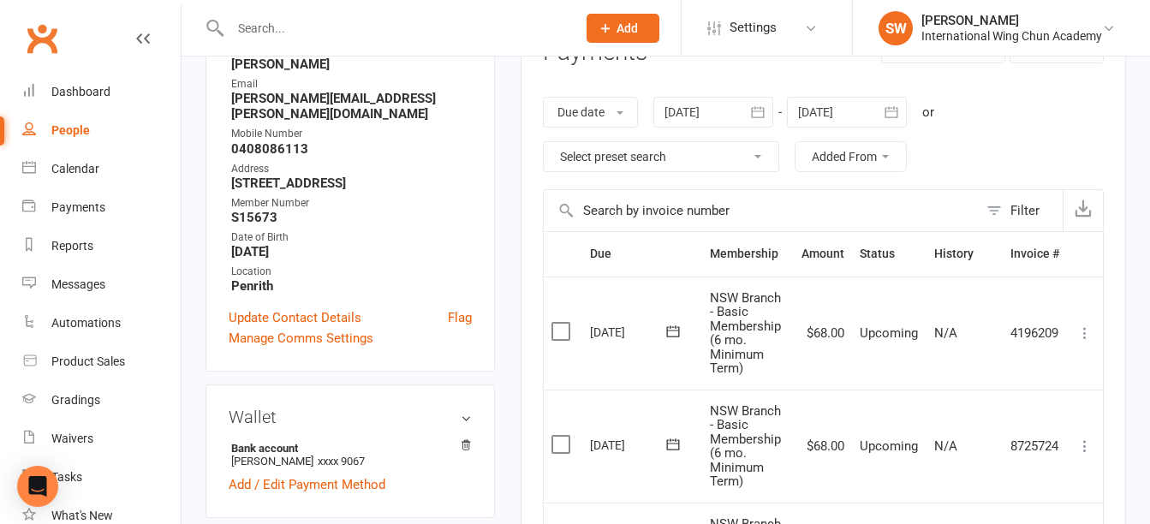
click at [266, 203] on ul "Owner [PERSON_NAME] Email [PERSON_NAME][EMAIL_ADDRESS][PERSON_NAME][DOMAIN_NAME…" at bounding box center [350, 168] width 243 height 252
click at [271, 157] on strong "0408086113" at bounding box center [351, 148] width 241 height 15
copy strong "0408086113"
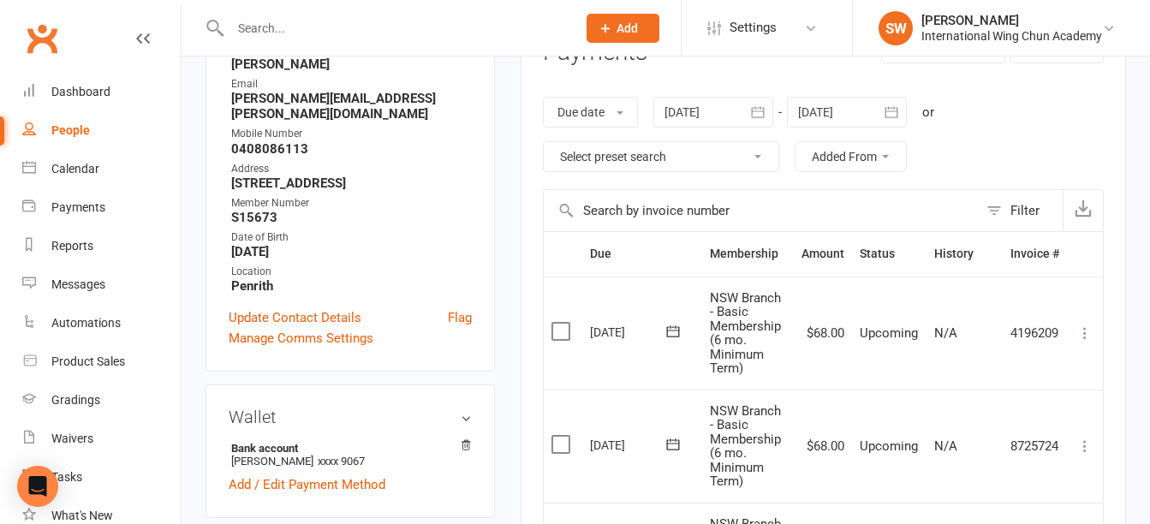
click at [341, 122] on strong "[PERSON_NAME][EMAIL_ADDRESS][PERSON_NAME][DOMAIN_NAME]" at bounding box center [351, 106] width 241 height 31
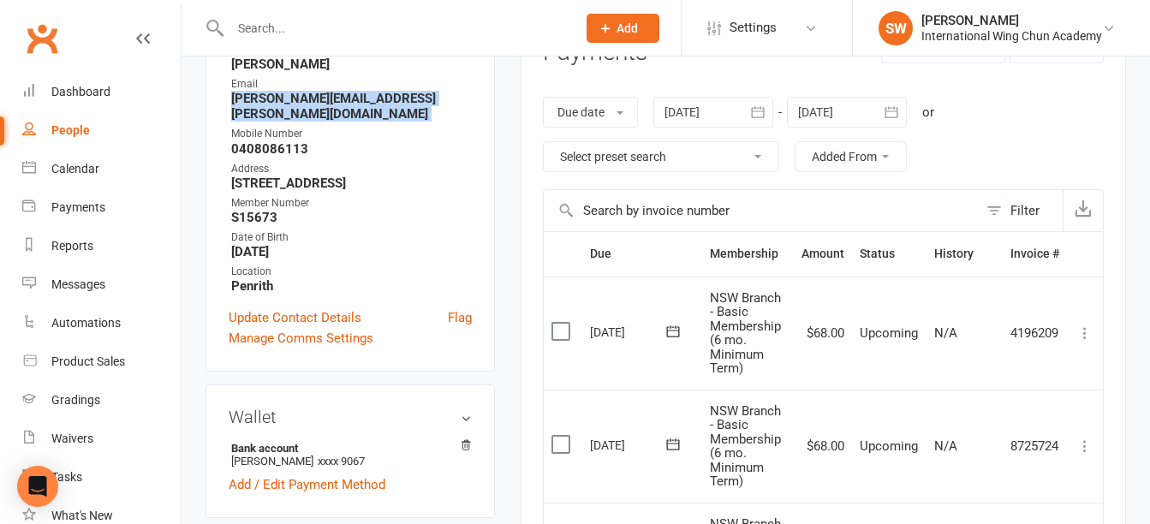
click at [341, 122] on strong "[PERSON_NAME][EMAIL_ADDRESS][PERSON_NAME][DOMAIN_NAME]" at bounding box center [351, 106] width 241 height 31
copy render-form-field "[PERSON_NAME][EMAIL_ADDRESS][PERSON_NAME][DOMAIN_NAME]"
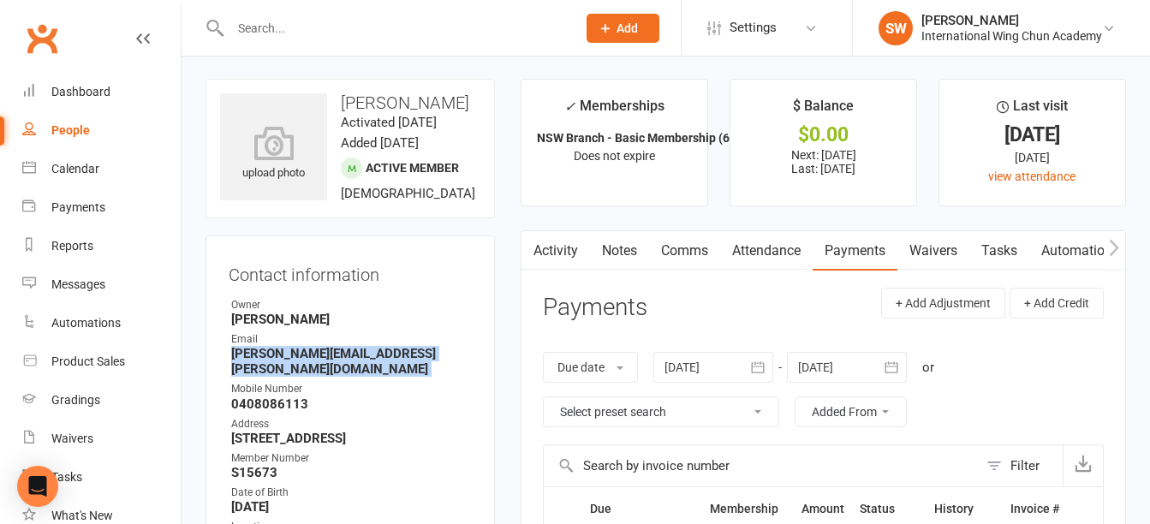
scroll to position [0, 0]
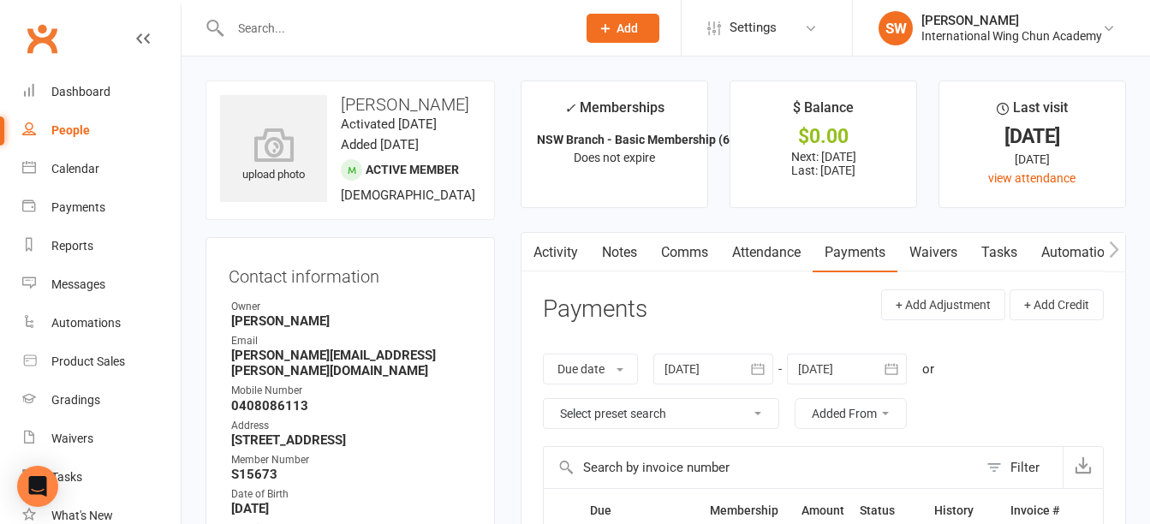
click at [391, 15] on div at bounding box center [385, 28] width 359 height 56
click at [385, 30] on input "text" at bounding box center [394, 28] width 339 height 24
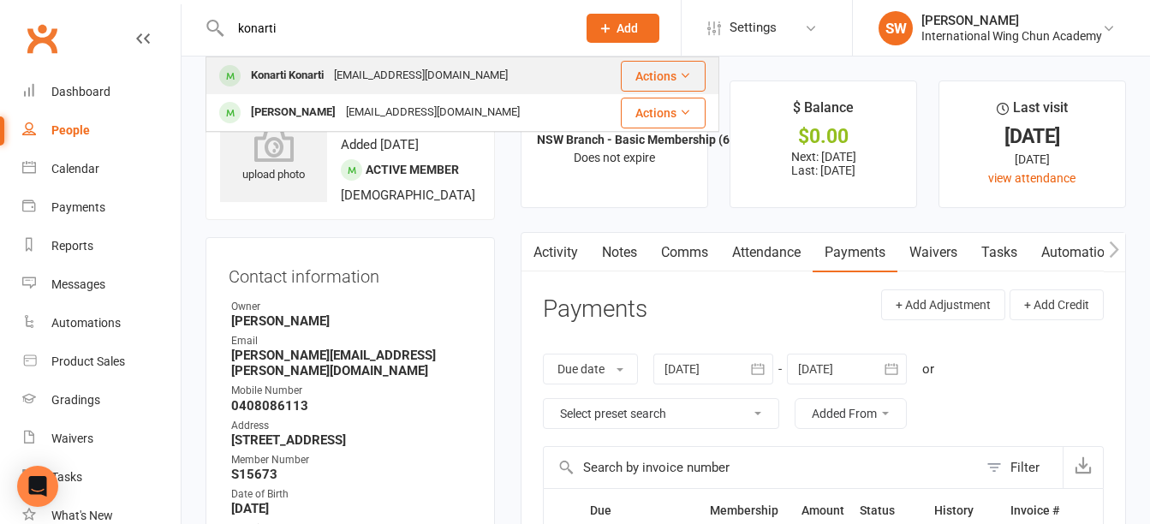
type input "konarti"
click at [369, 68] on div "[EMAIL_ADDRESS][DOMAIN_NAME]" at bounding box center [421, 75] width 184 height 25
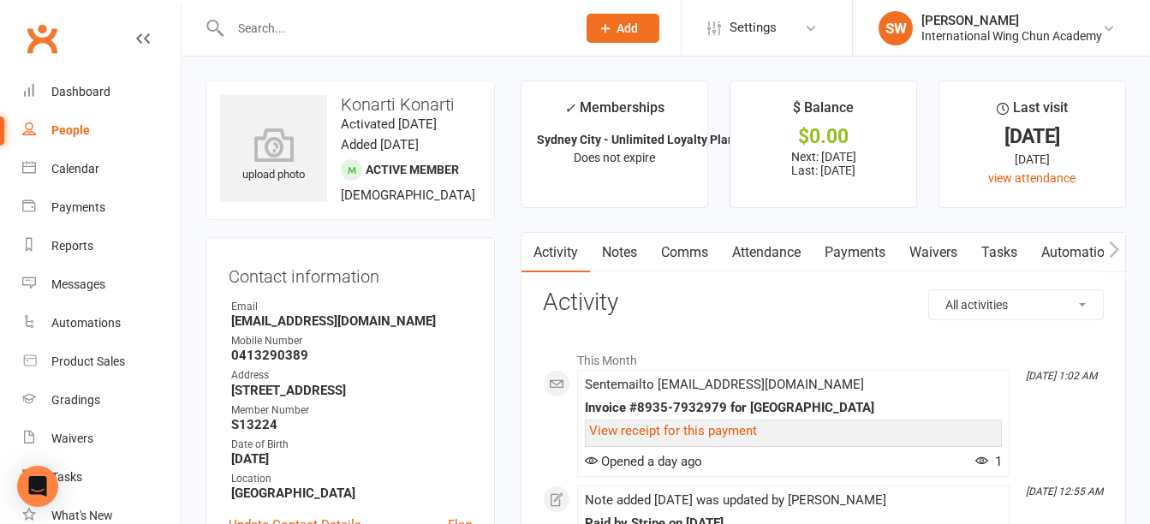
click at [878, 269] on link "Payments" at bounding box center [855, 252] width 85 height 39
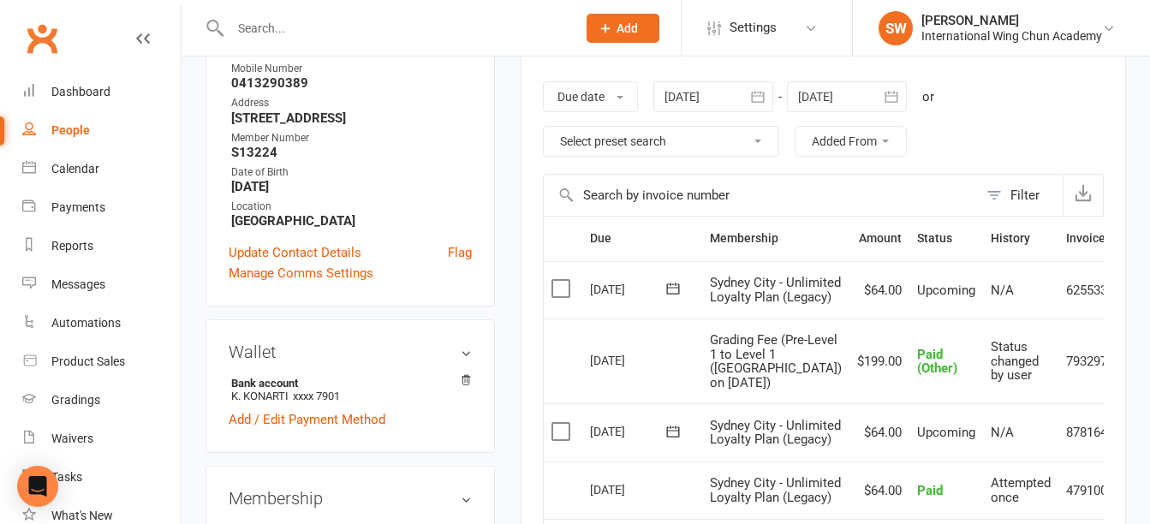
scroll to position [257, 0]
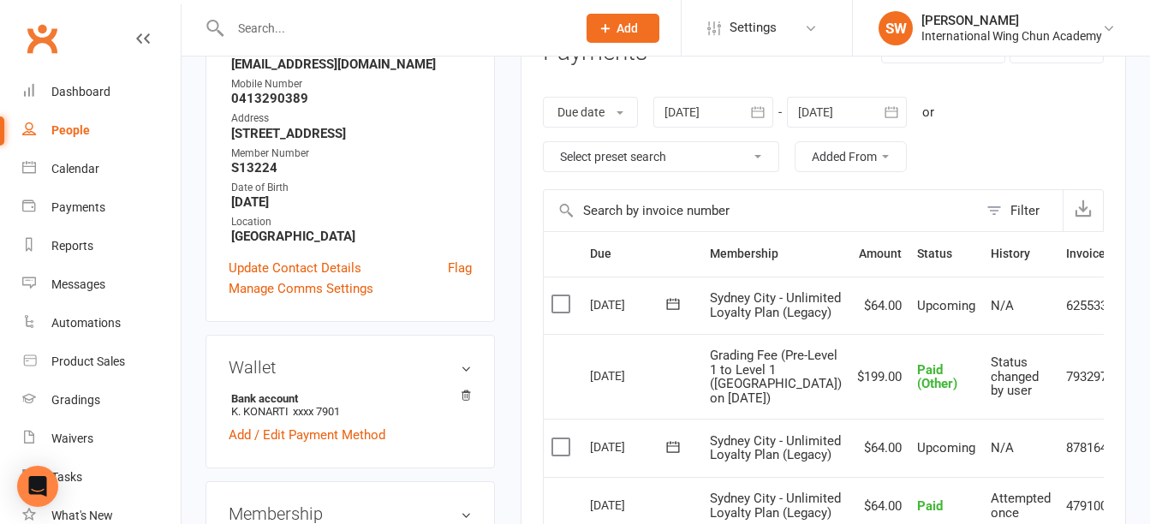
click at [1132, 314] on icon at bounding box center [1140, 305] width 17 height 17
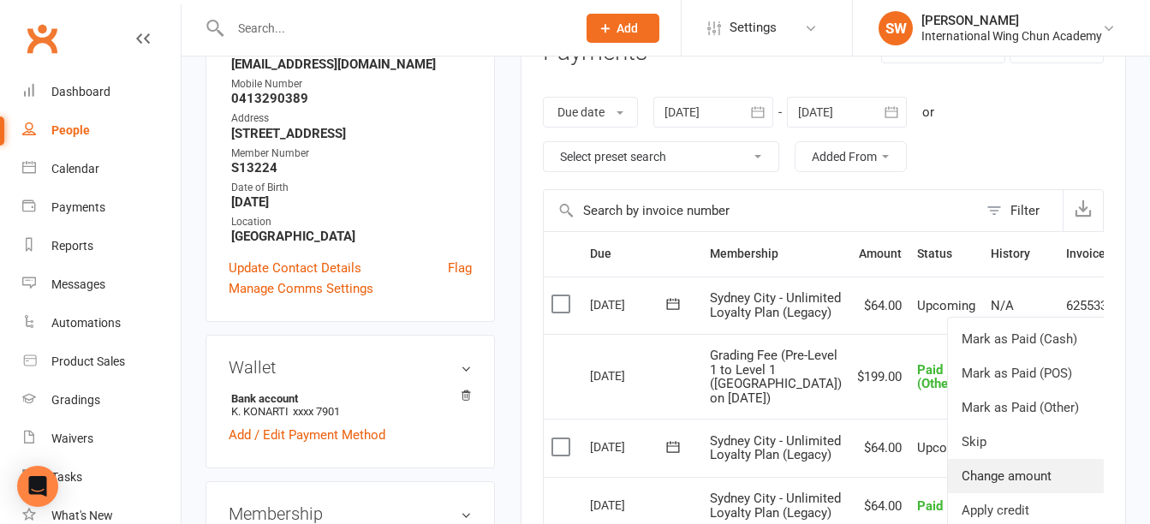
click at [1033, 490] on link "Change amount" at bounding box center [1049, 476] width 202 height 34
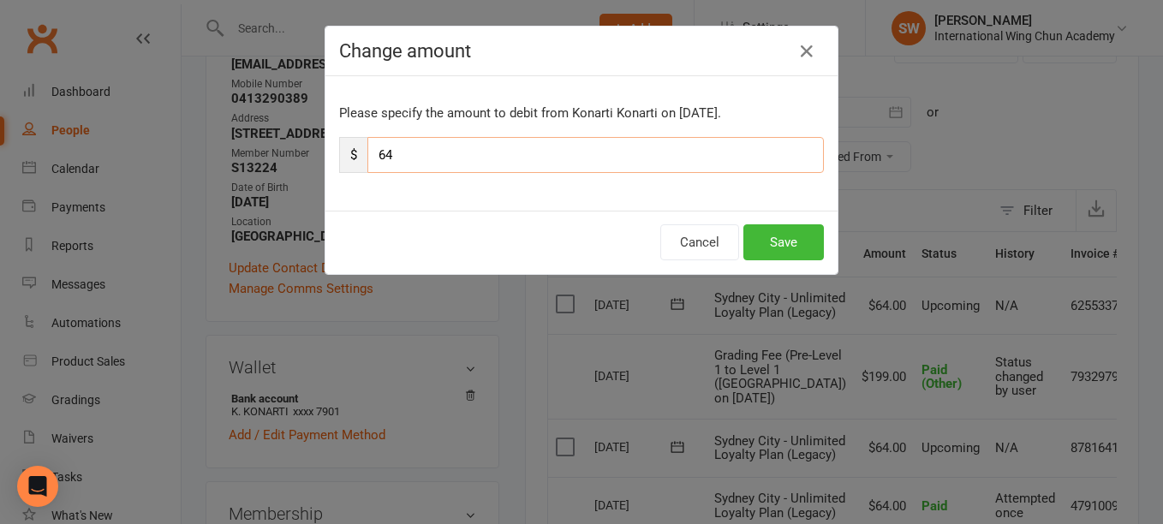
click at [601, 156] on input "64" at bounding box center [595, 155] width 456 height 36
paste input "44.8"
type input "44.8"
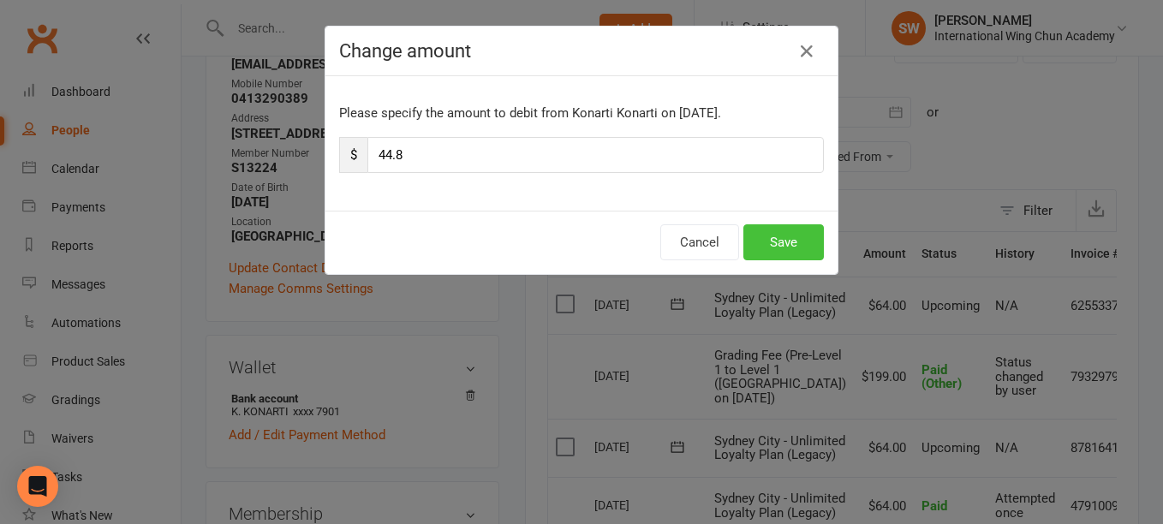
click at [771, 237] on button "Save" at bounding box center [783, 242] width 81 height 36
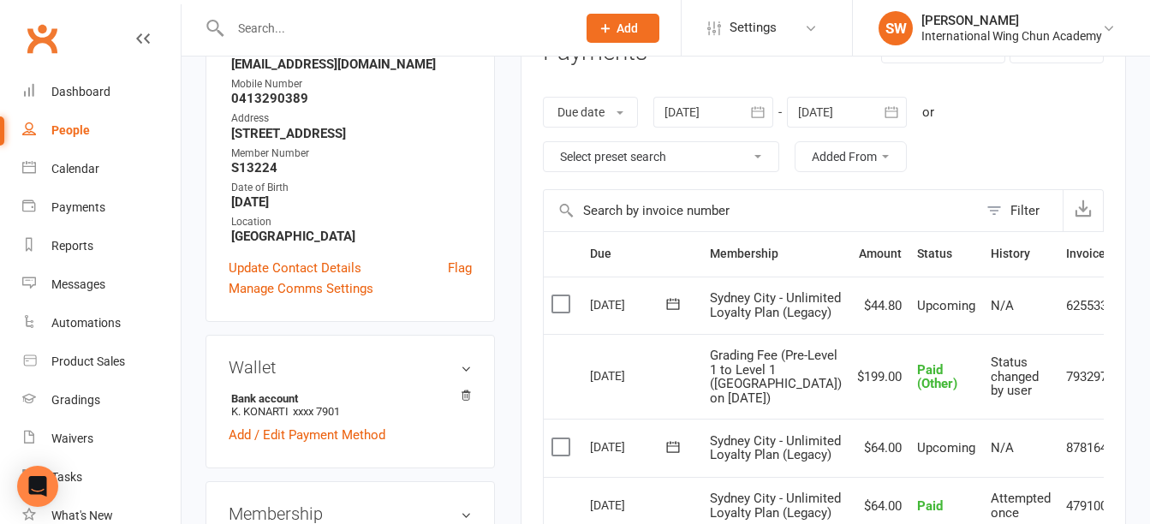
click at [843, 101] on div at bounding box center [847, 112] width 120 height 31
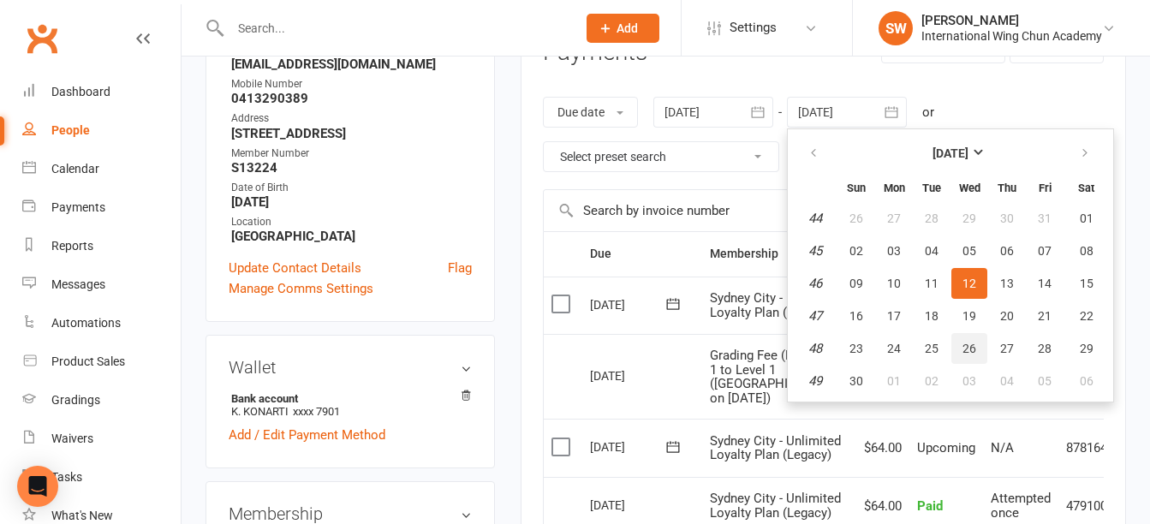
click at [967, 355] on span "26" at bounding box center [970, 349] width 14 height 14
type input "[DATE]"
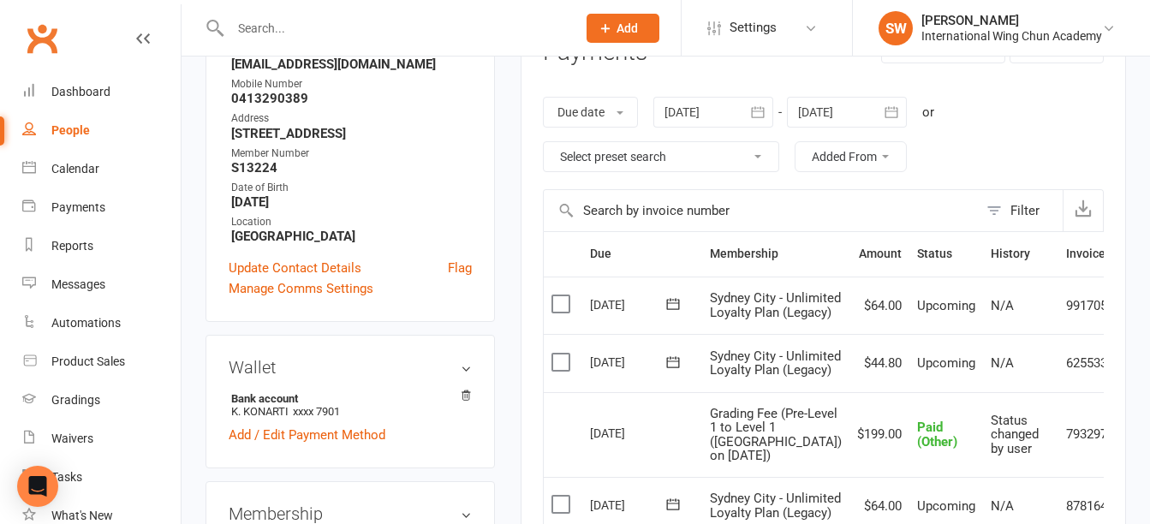
click at [1132, 313] on icon at bounding box center [1140, 305] width 17 height 17
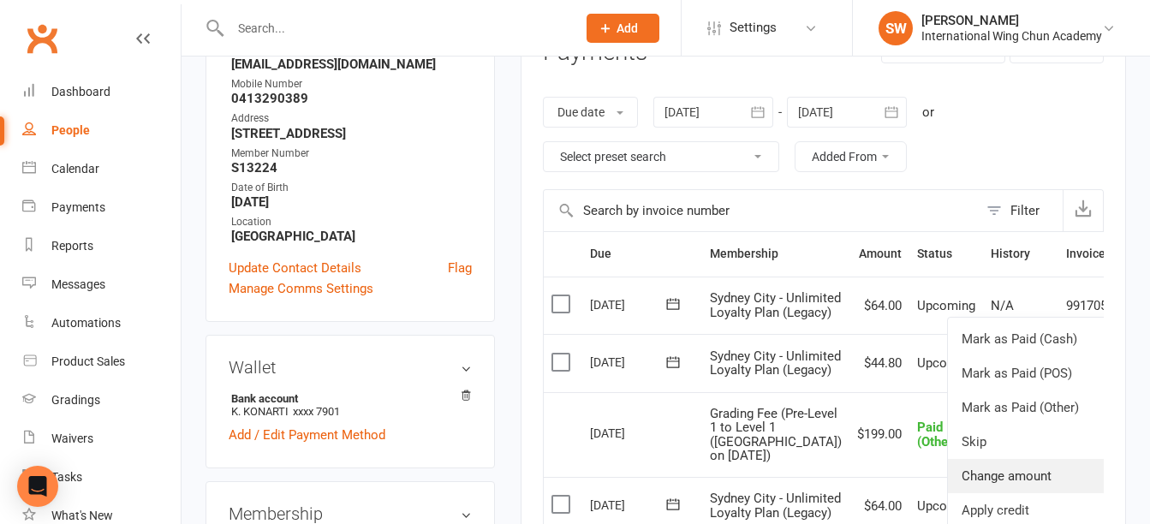
click at [970, 493] on link "Change amount" at bounding box center [1049, 476] width 202 height 34
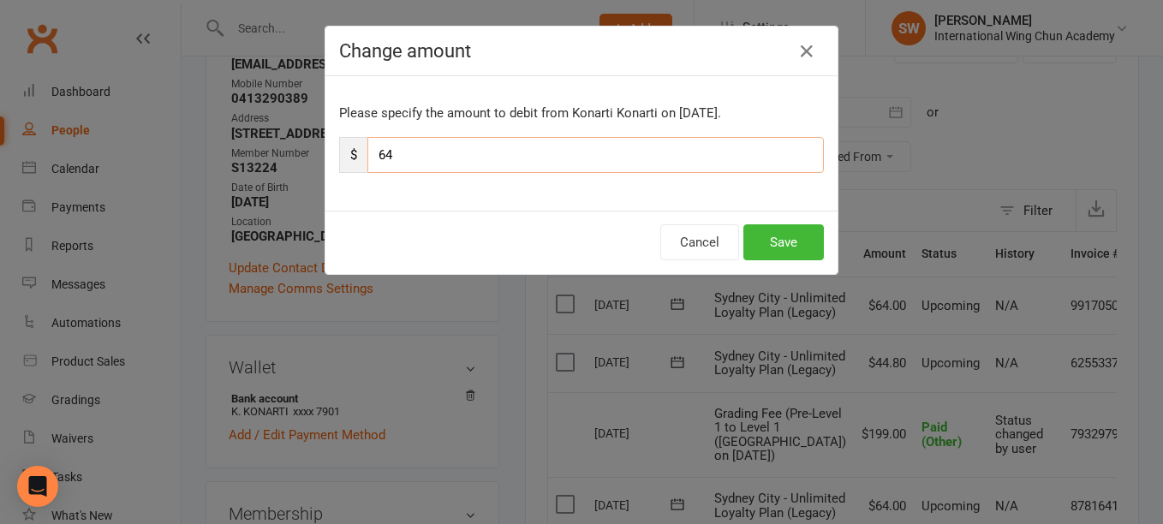
click at [590, 143] on input "64" at bounding box center [595, 155] width 456 height 36
paste input "44.8"
type input "44.8"
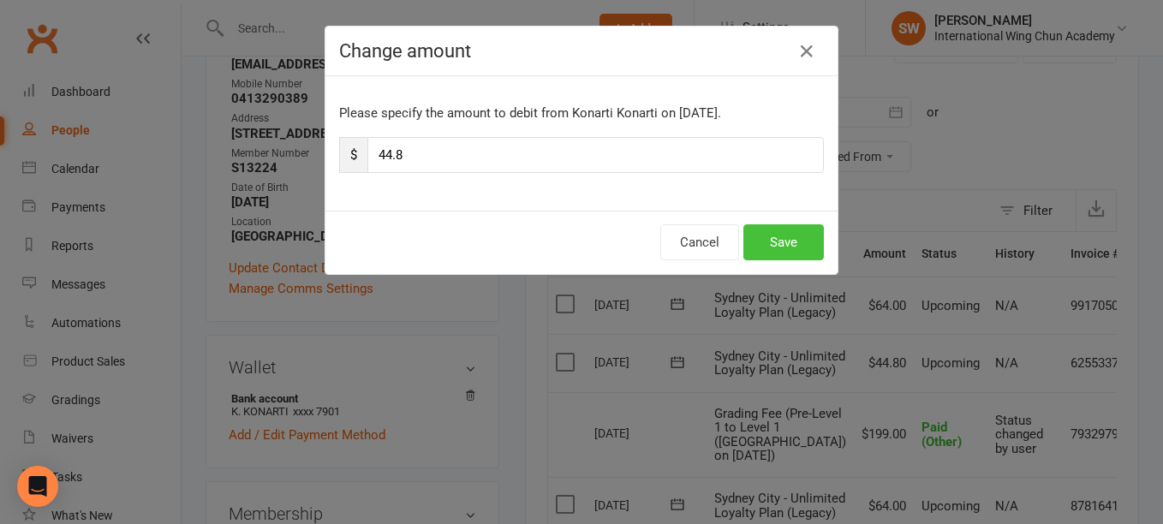
click at [760, 240] on button "Save" at bounding box center [783, 242] width 81 height 36
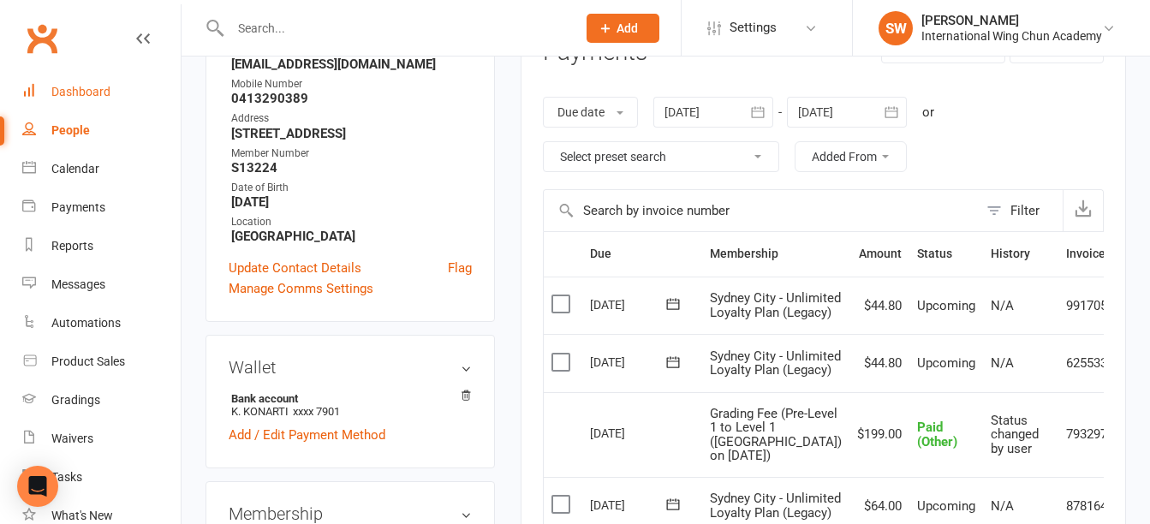
click at [86, 87] on div "Dashboard" at bounding box center [80, 92] width 59 height 14
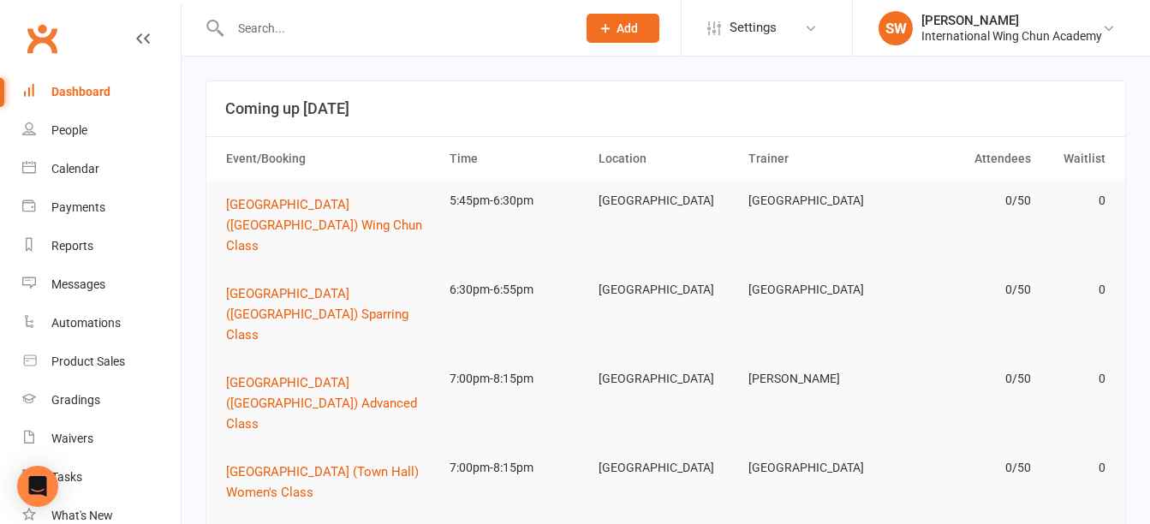
click at [75, 97] on div "Dashboard" at bounding box center [80, 92] width 59 height 14
